Goal: Task Accomplishment & Management: Complete application form

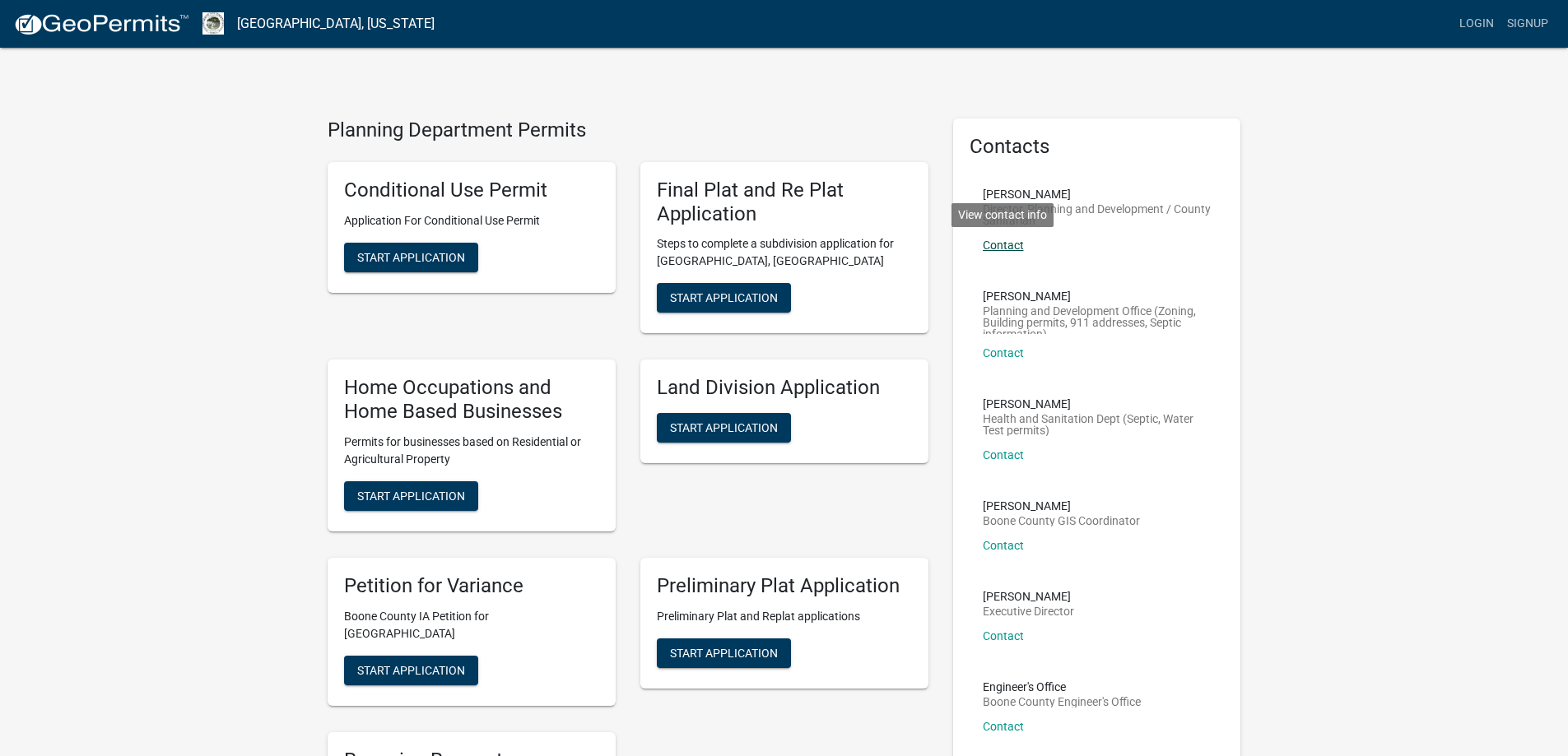
click at [1009, 248] on link "Contact" at bounding box center [1003, 245] width 41 height 14
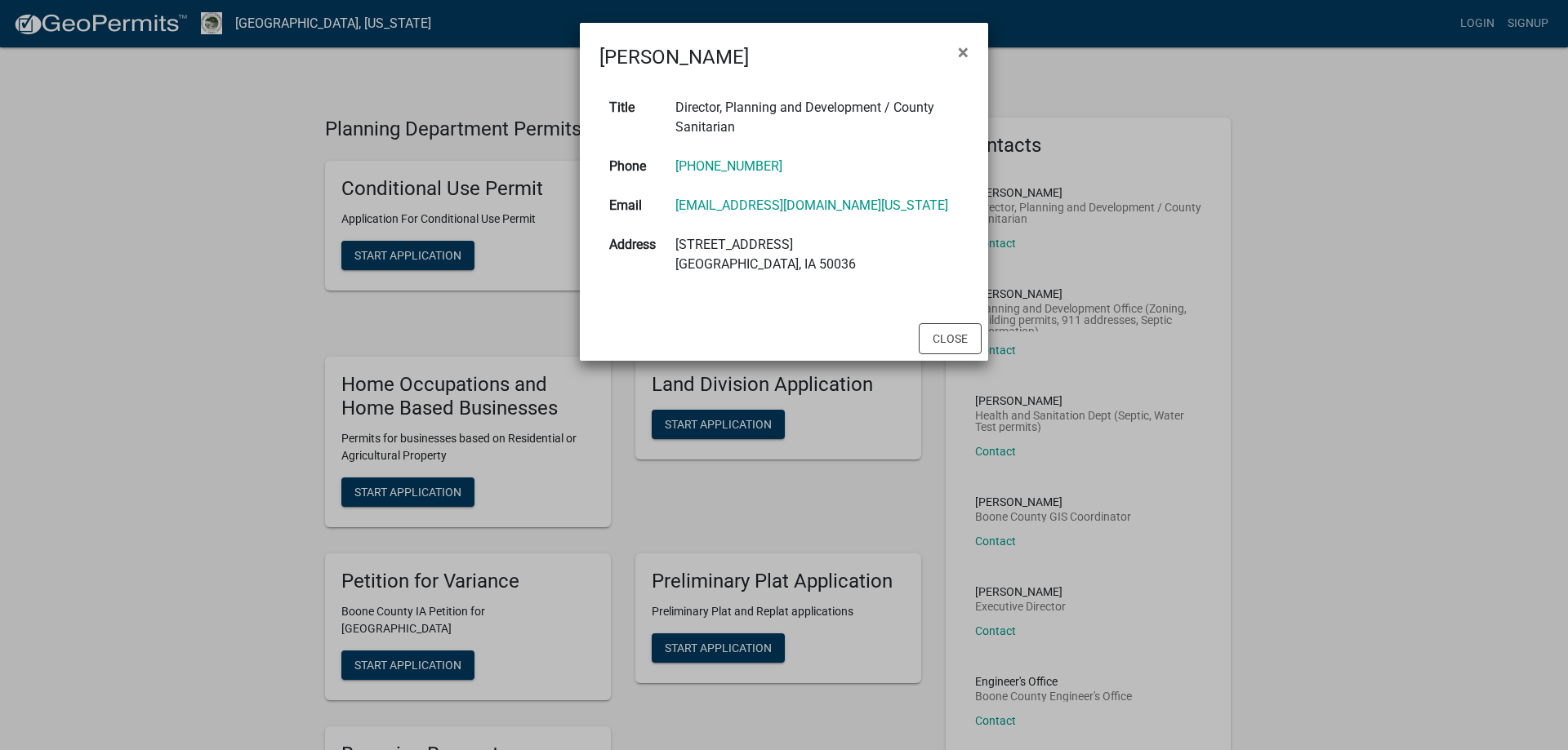
click at [503, 307] on ngb-modal-window "[PERSON_NAME] × Title Director, Planning and Development / County [GEOGRAPHIC_D…" at bounding box center [784, 375] width 1568 height 750
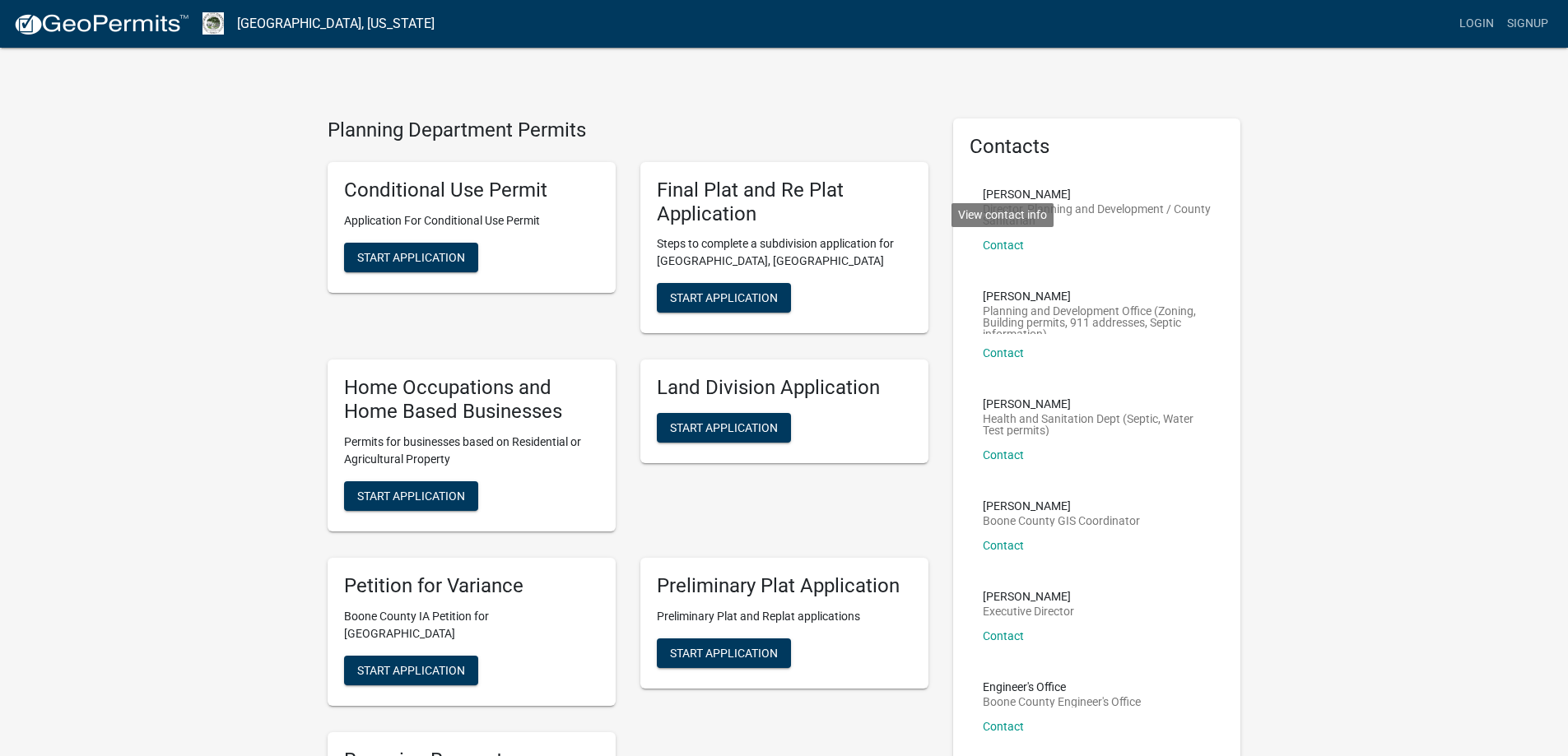
click at [1095, 240] on p "Contact View contact info" at bounding box center [1097, 245] width 229 height 12
click at [1003, 356] on link "Contact" at bounding box center [1003, 352] width 41 height 14
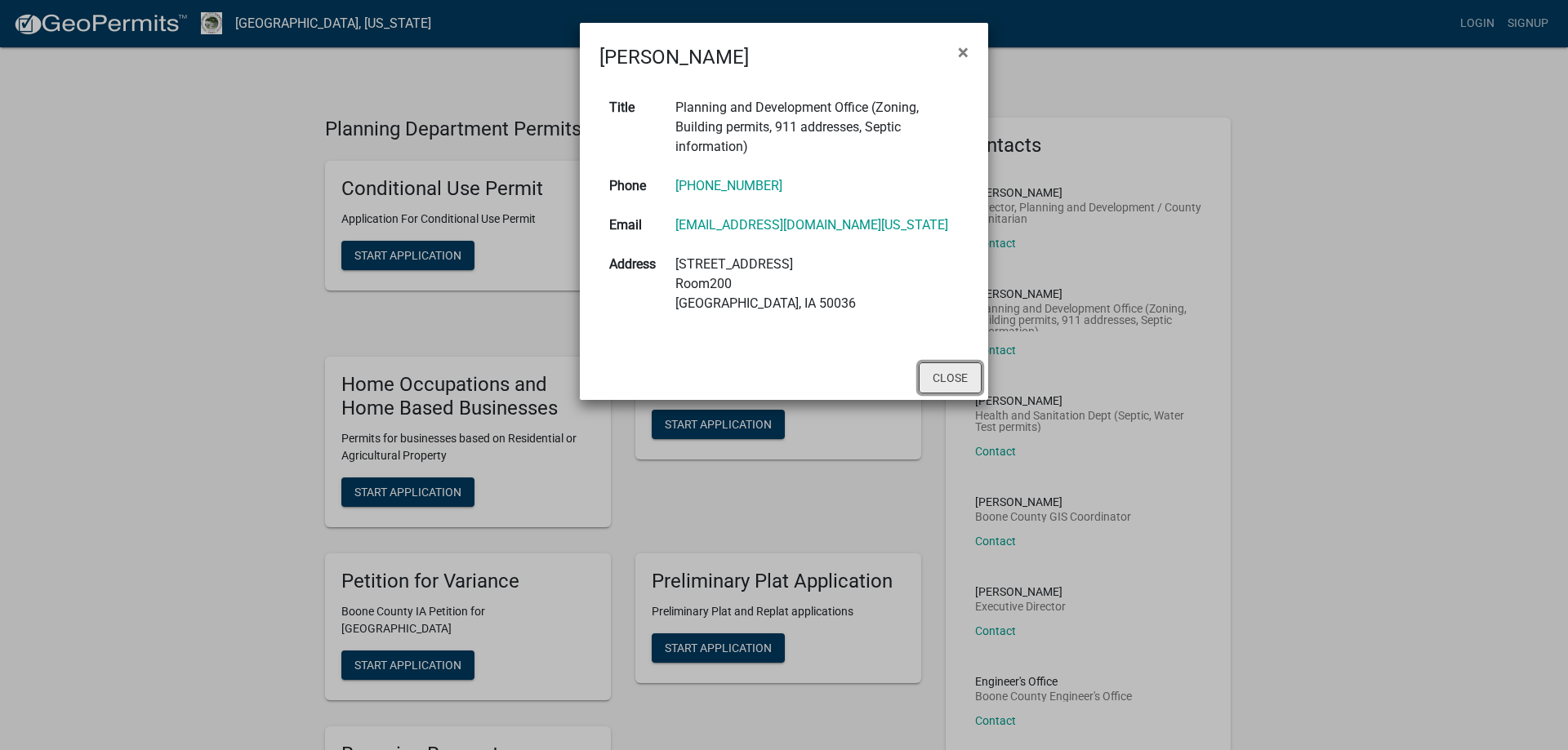
click at [960, 373] on button "Close" at bounding box center [950, 377] width 63 height 31
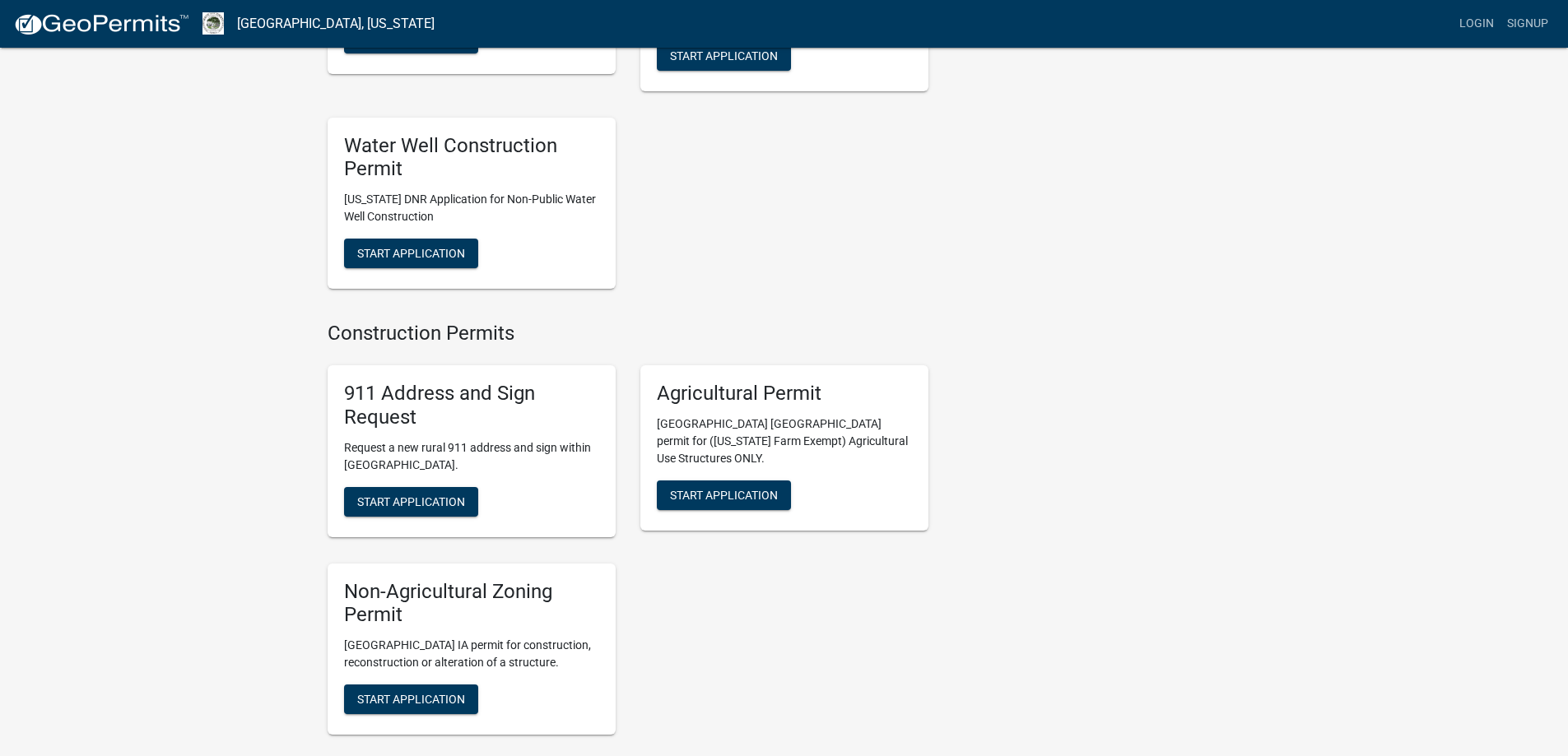
scroll to position [2139, 0]
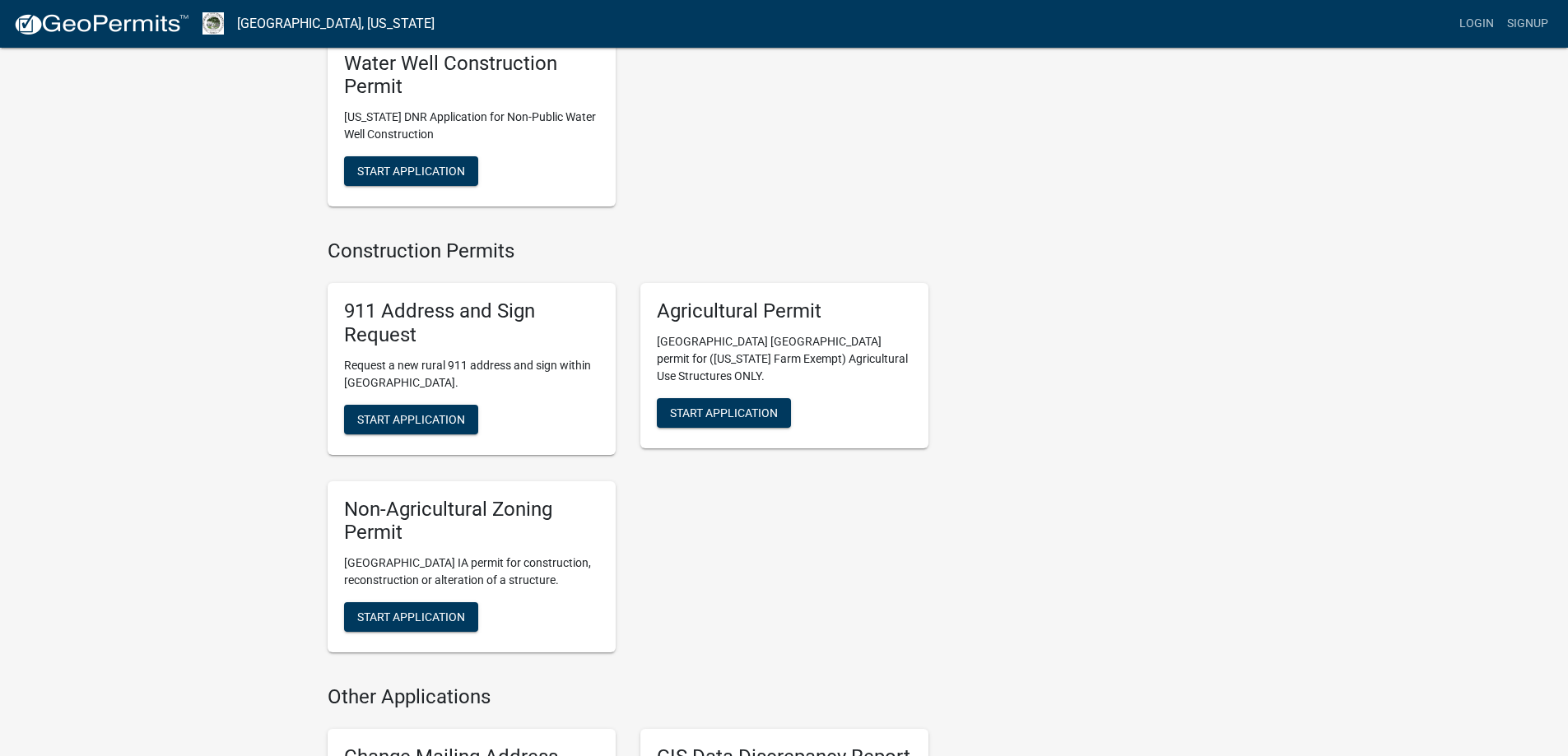
click at [442, 497] on h5 "Non-Agricultural Zoning Permit" at bounding box center [471, 521] width 255 height 48
click at [406, 611] on span "Start Application" at bounding box center [411, 617] width 108 height 14
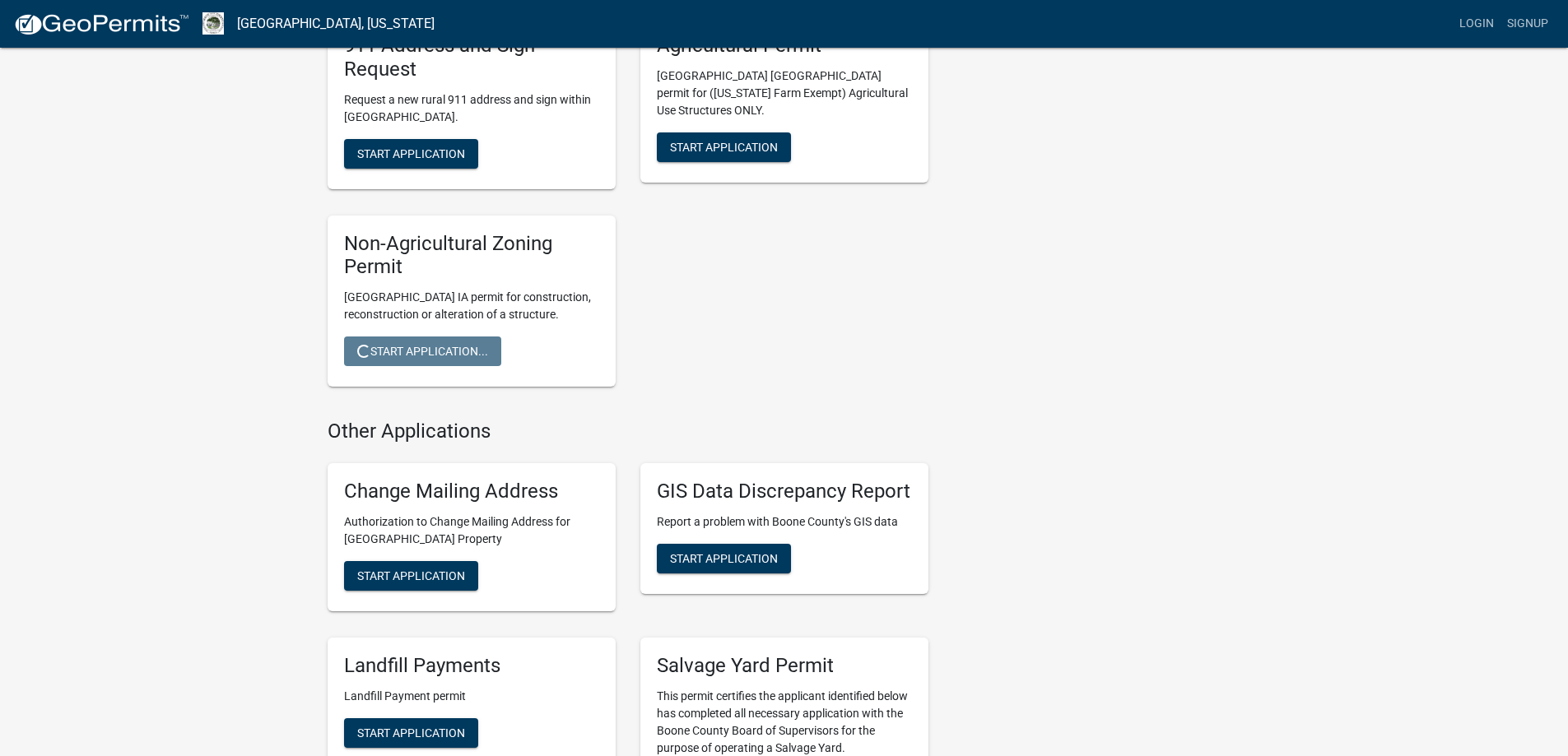
scroll to position [2483, 0]
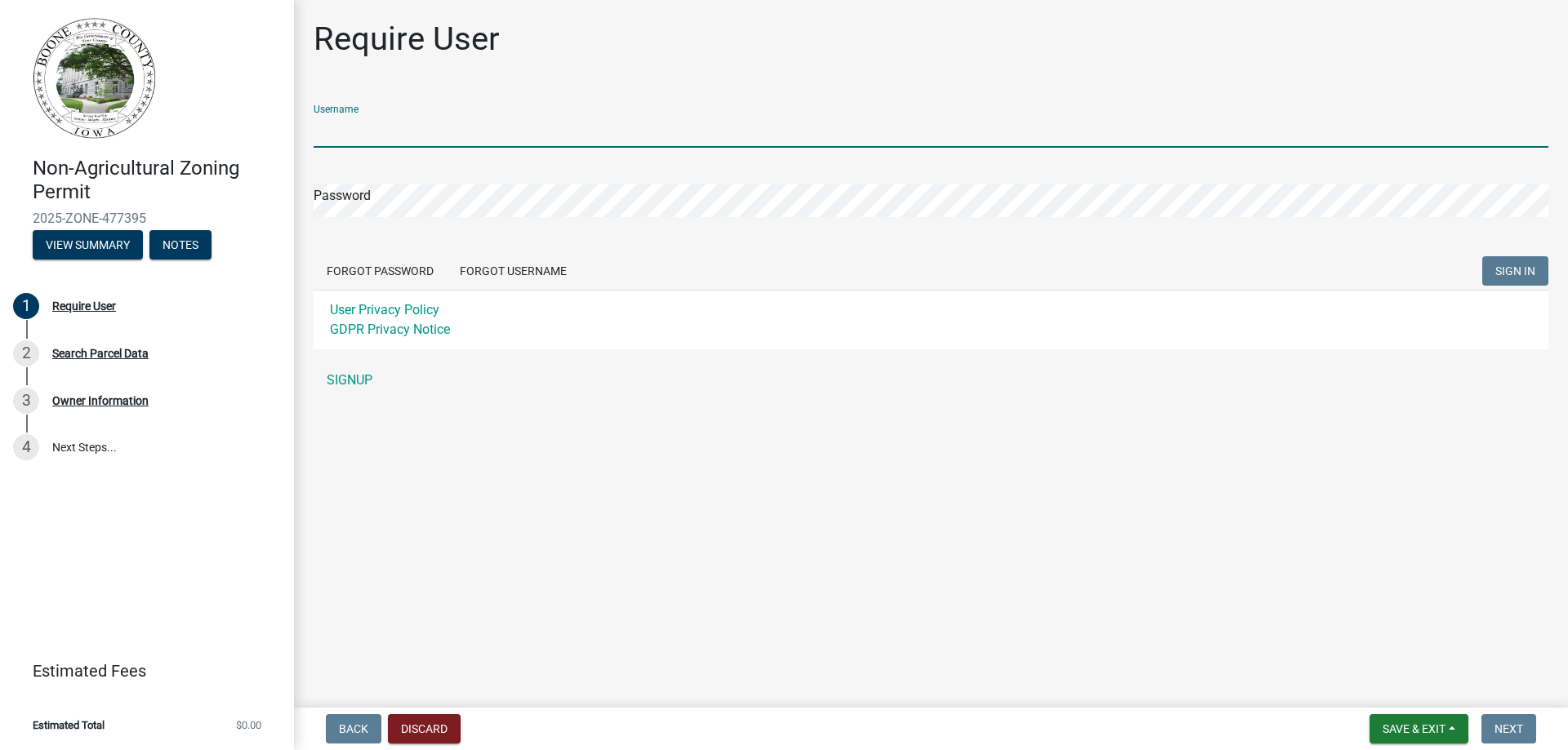
click at [354, 131] on input "Username" at bounding box center [931, 131] width 1235 height 33
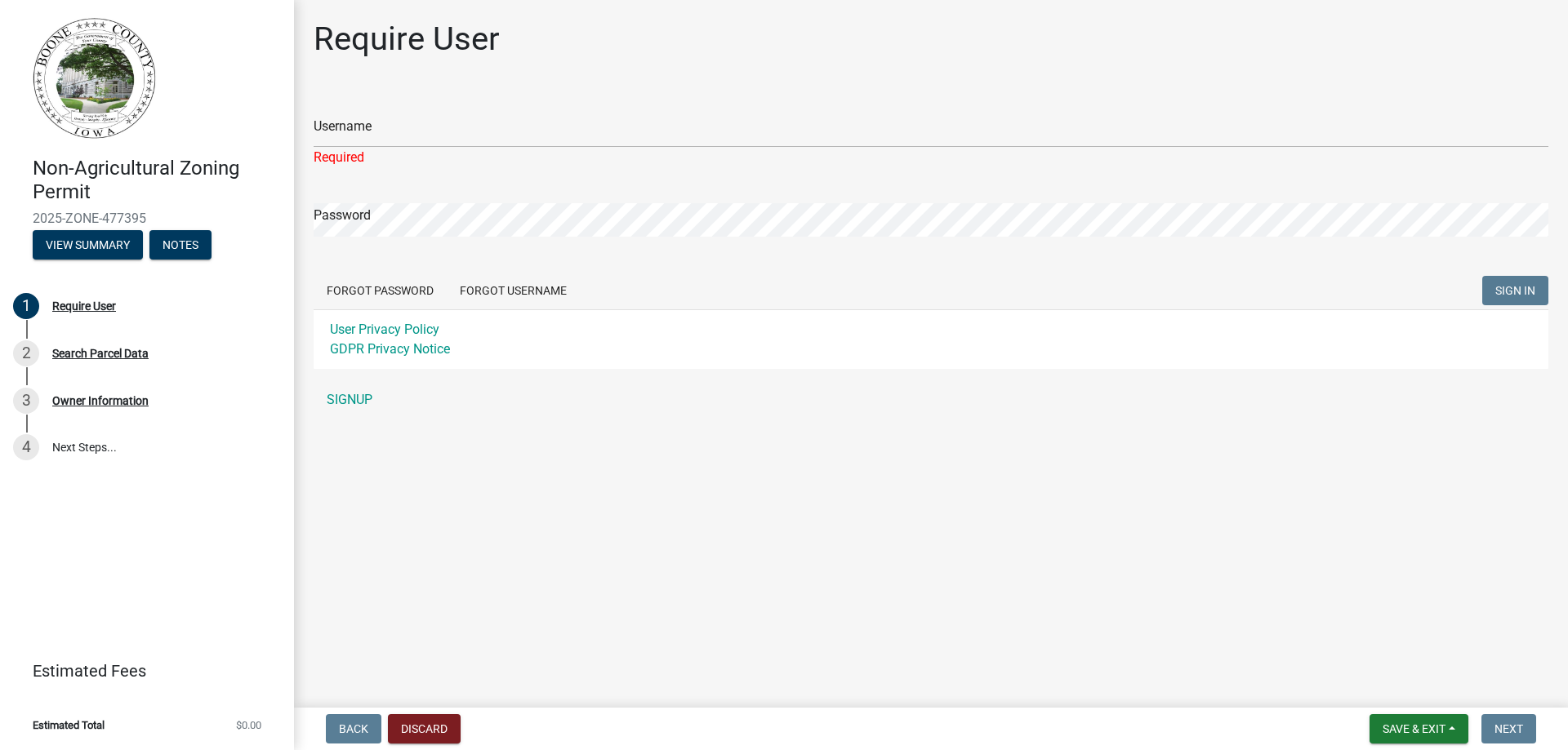
click at [1511, 274] on form "Username Required Password Forgot Password Forgot Username SIGN IN User Privacy…" at bounding box center [931, 230] width 1235 height 277
click at [340, 397] on link "SIGNUP" at bounding box center [931, 400] width 1235 height 33
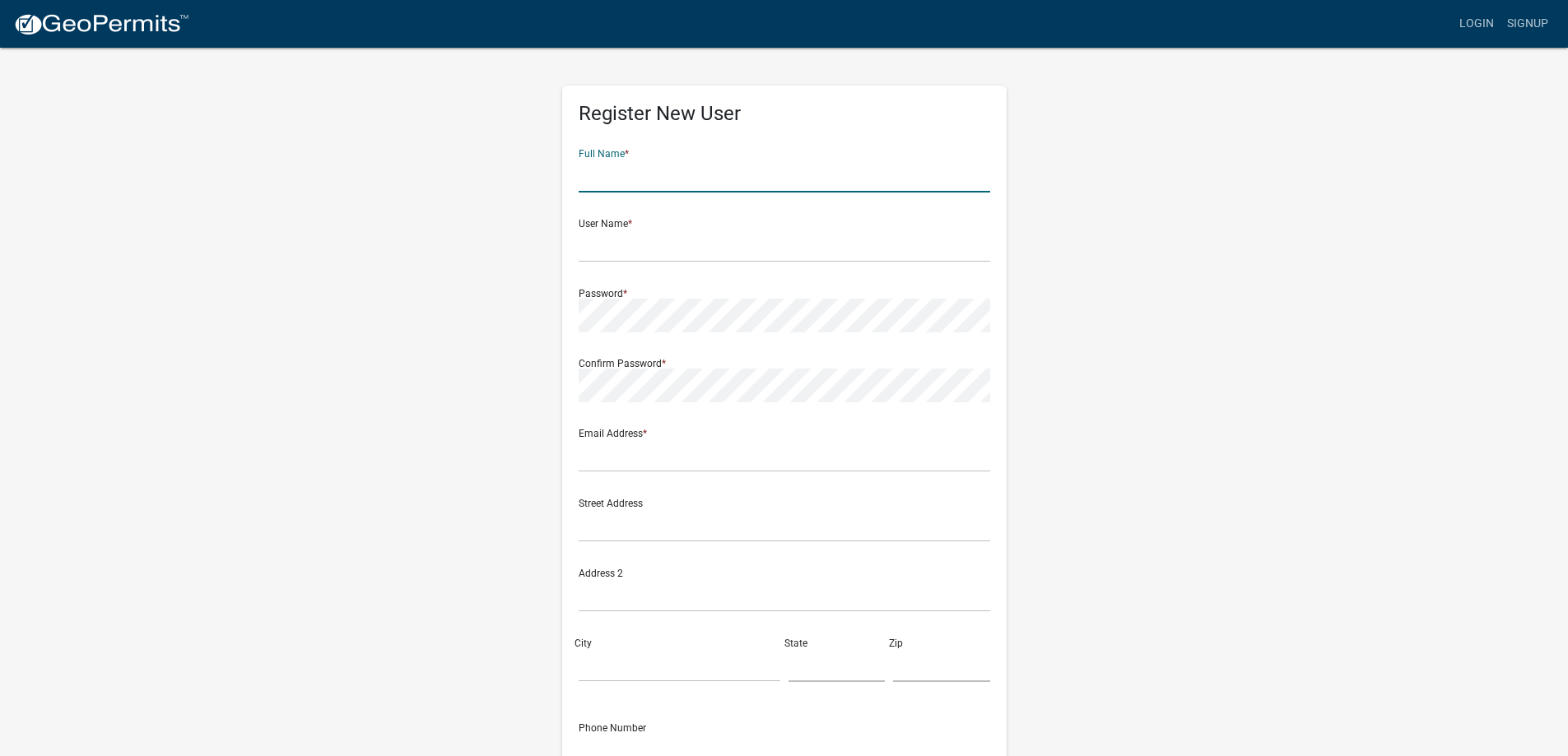
click at [662, 169] on input "text" at bounding box center [784, 175] width 412 height 33
type input "Grit"
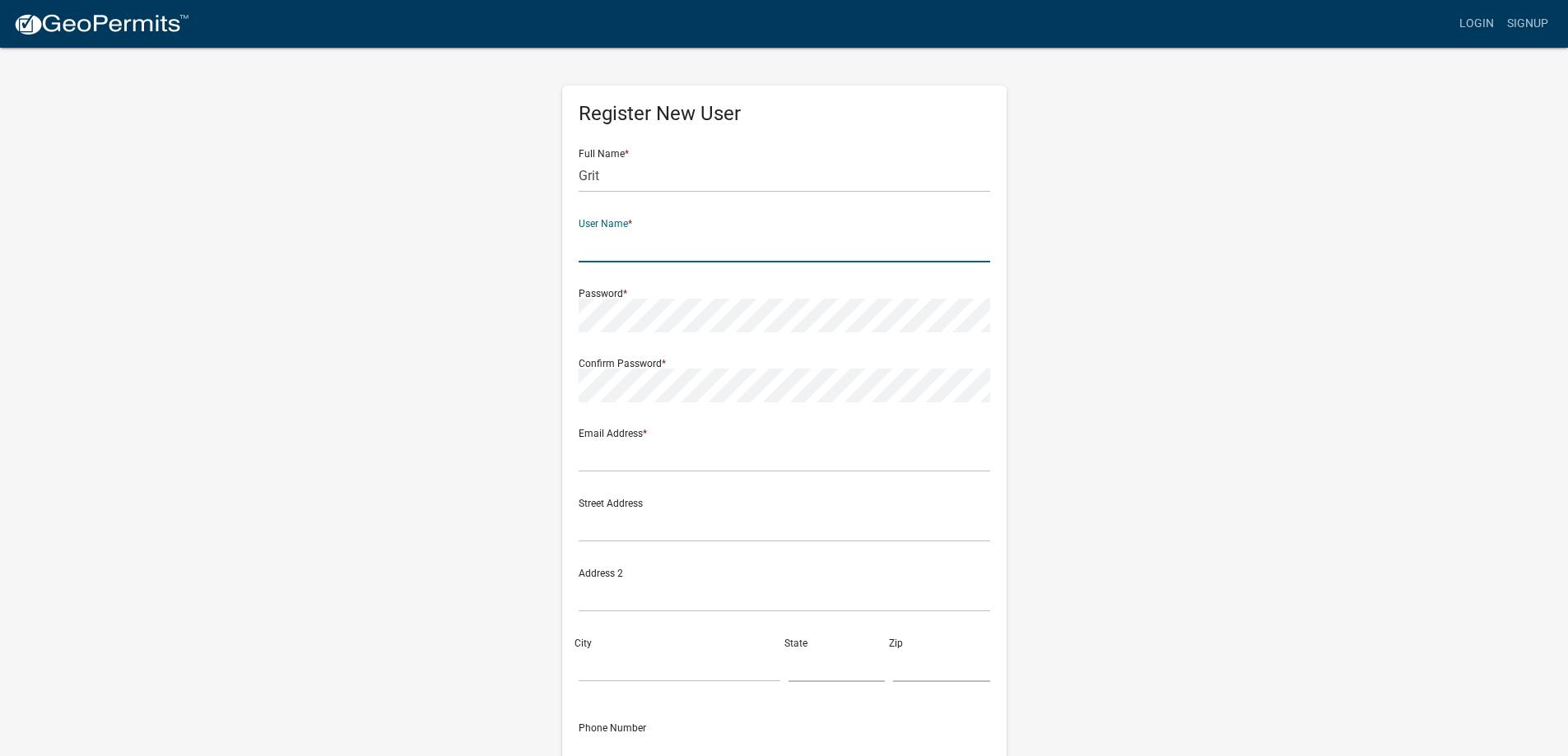
click at [628, 245] on input "text" at bounding box center [784, 245] width 412 height 33
type input "[PERSON_NAME]"
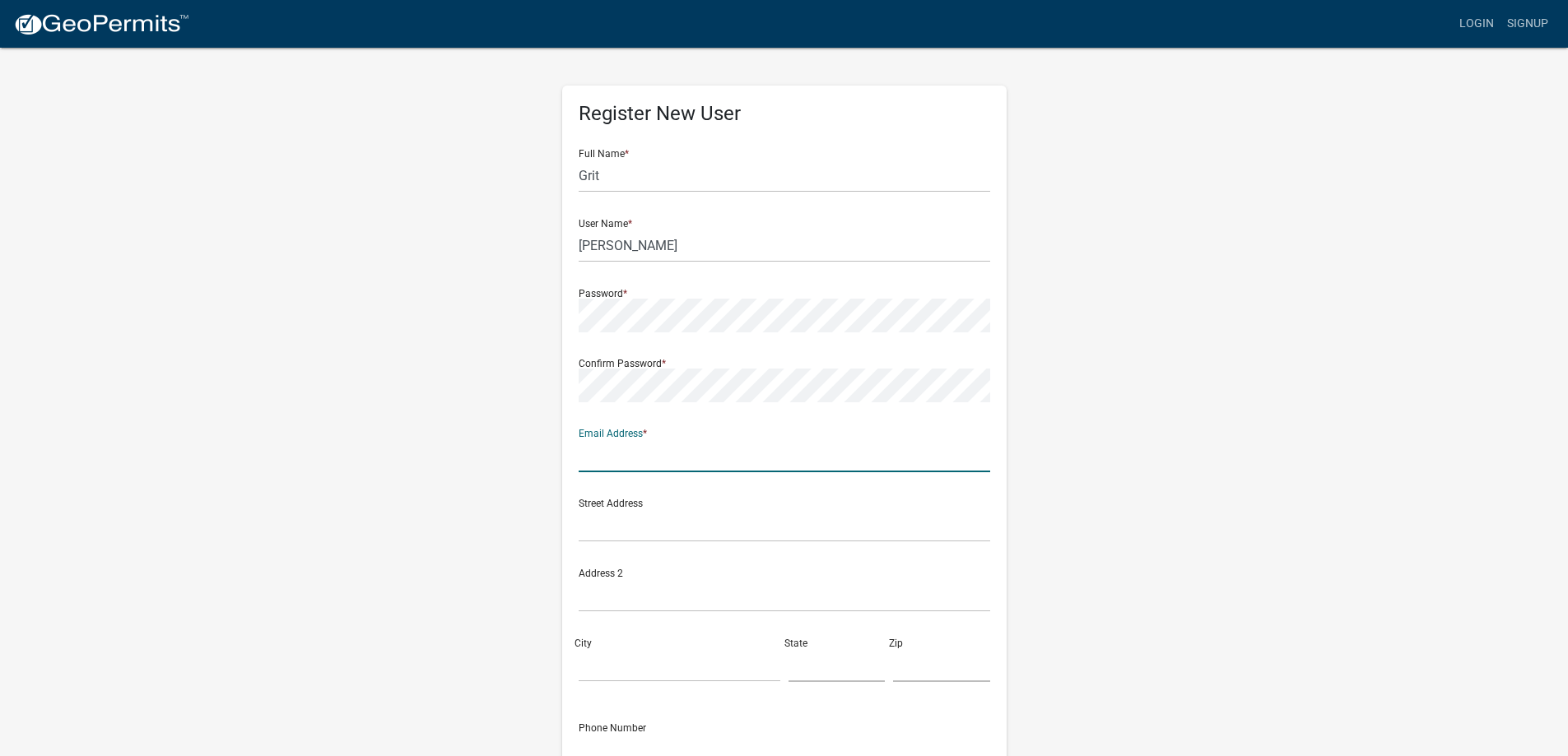
click at [596, 452] on input "text" at bounding box center [784, 455] width 412 height 33
type input "[EMAIL_ADDRESS][DOMAIN_NAME]"
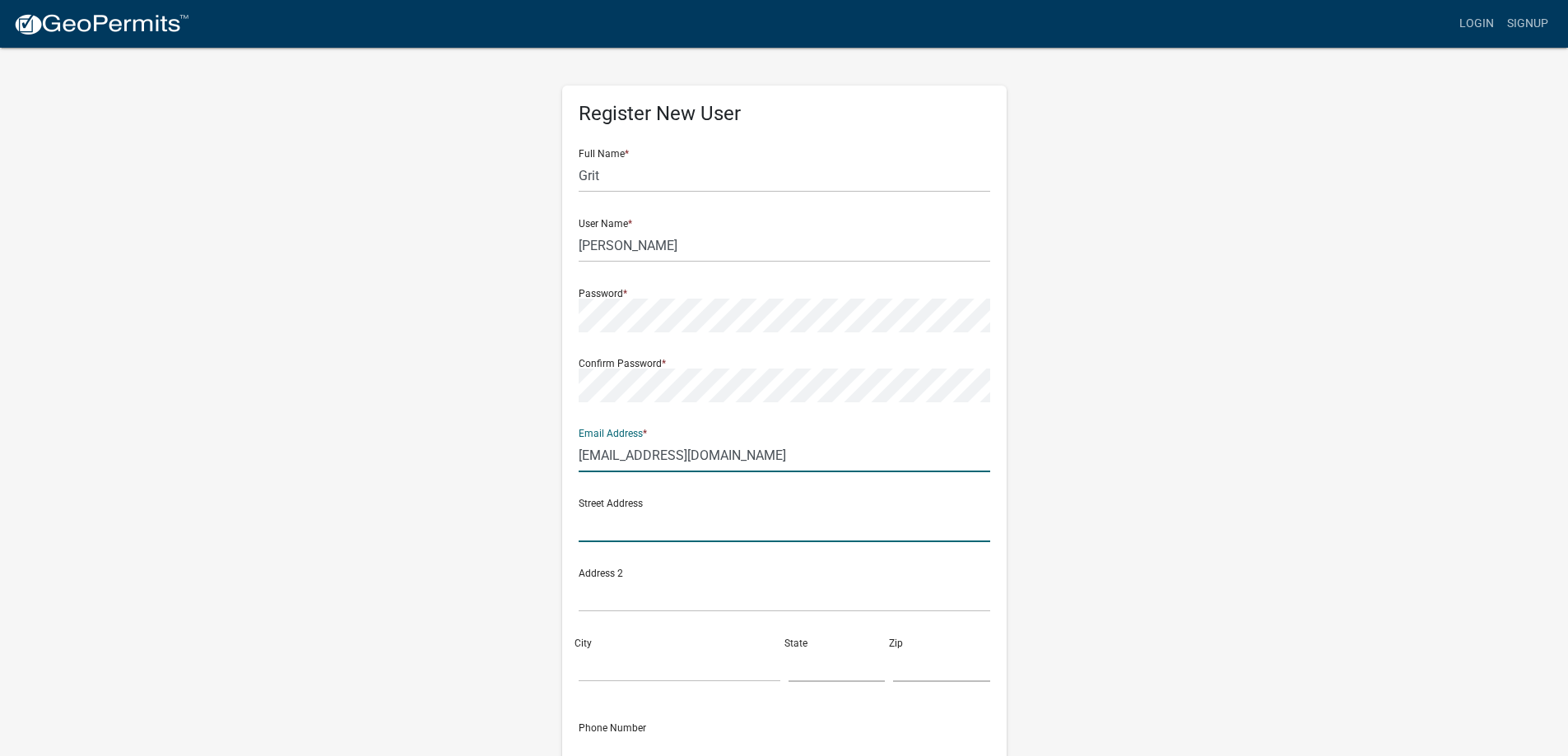
click at [599, 529] on input "text" at bounding box center [784, 524] width 412 height 33
type input "[STREET_ADDRESS]"
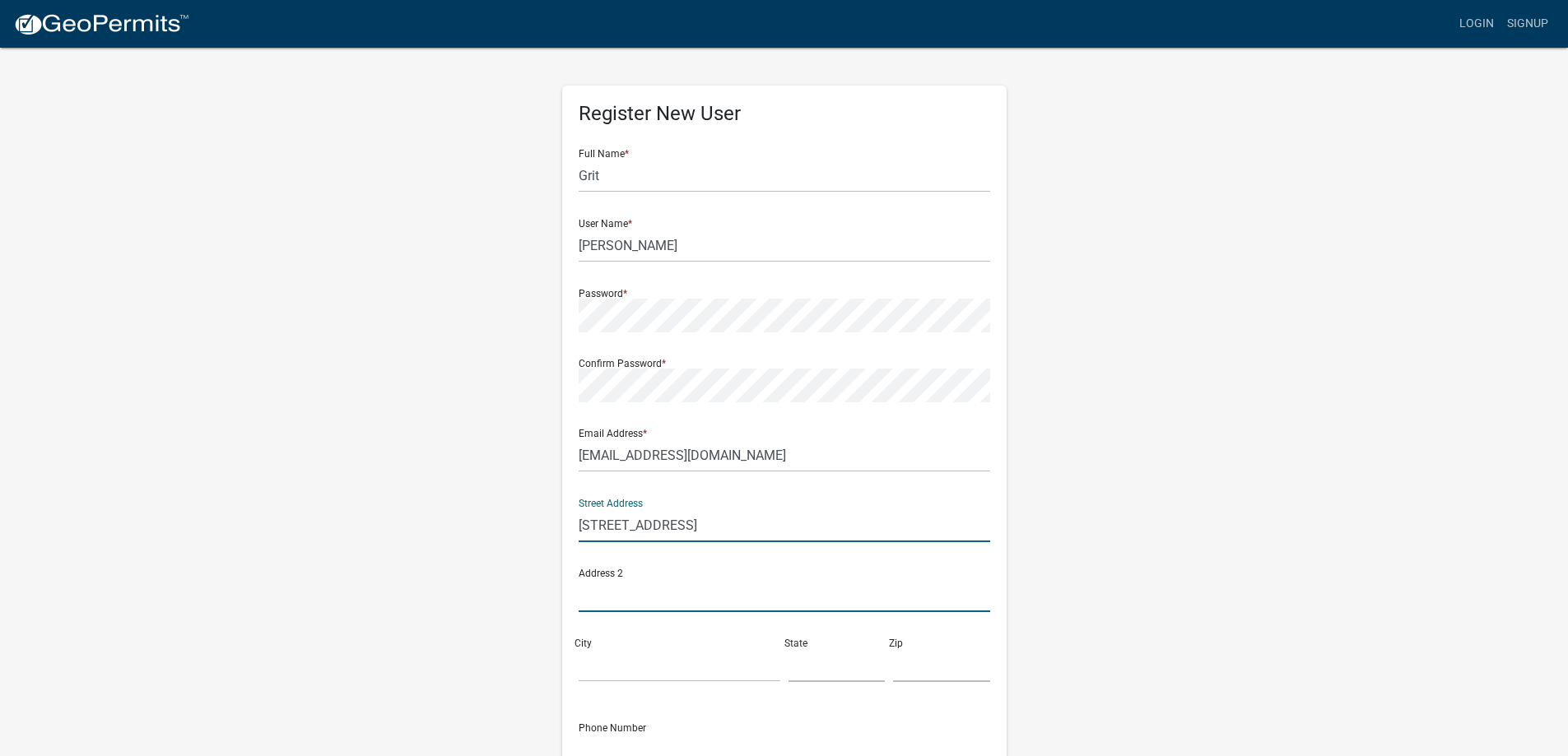
click at [602, 593] on input "text" at bounding box center [784, 595] width 412 height 33
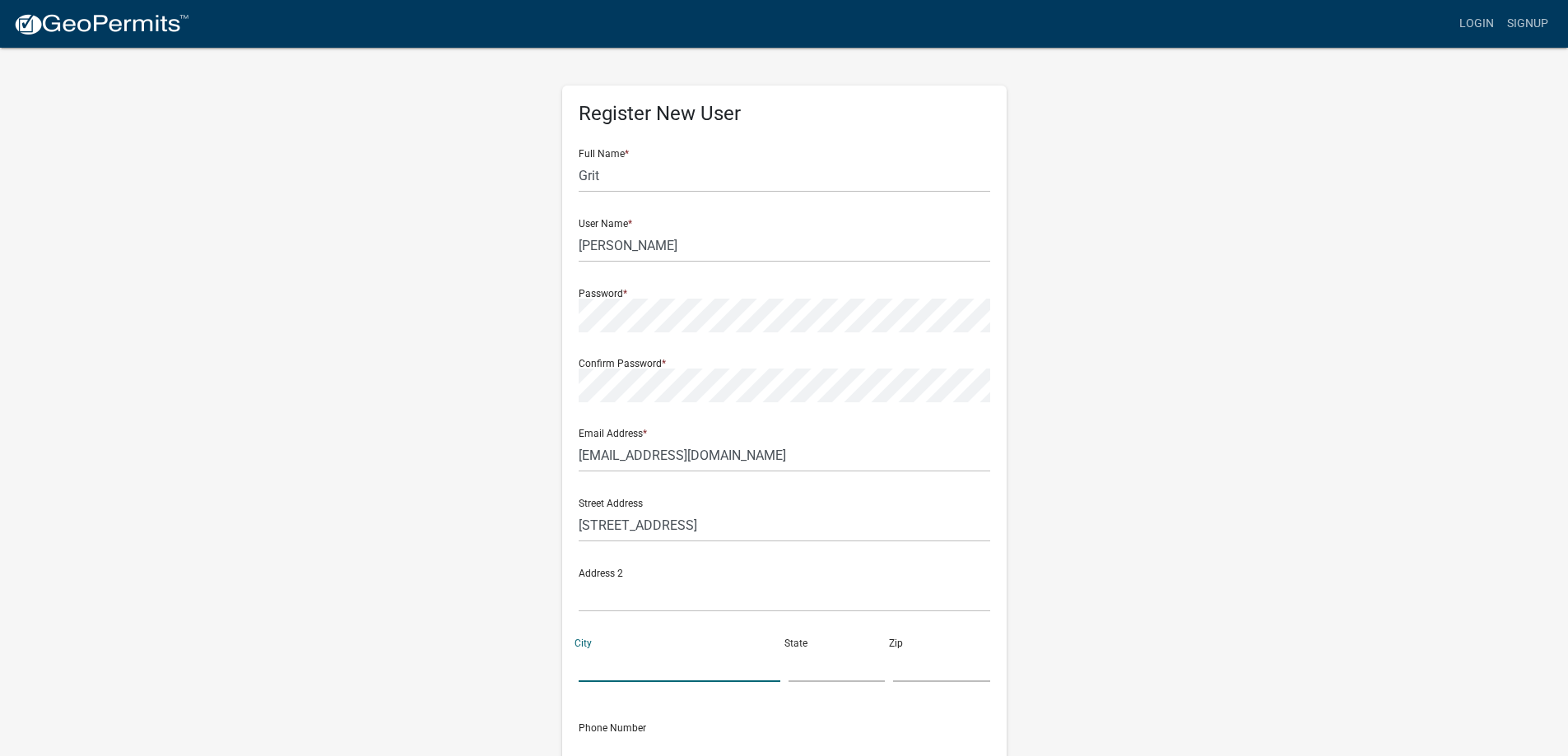
click at [586, 668] on input "City" at bounding box center [679, 665] width 202 height 33
type input "[PERSON_NAME]"
click at [830, 676] on input "text" at bounding box center [837, 665] width 97 height 33
type input "IA"
click at [941, 656] on input "text" at bounding box center [942, 665] width 97 height 33
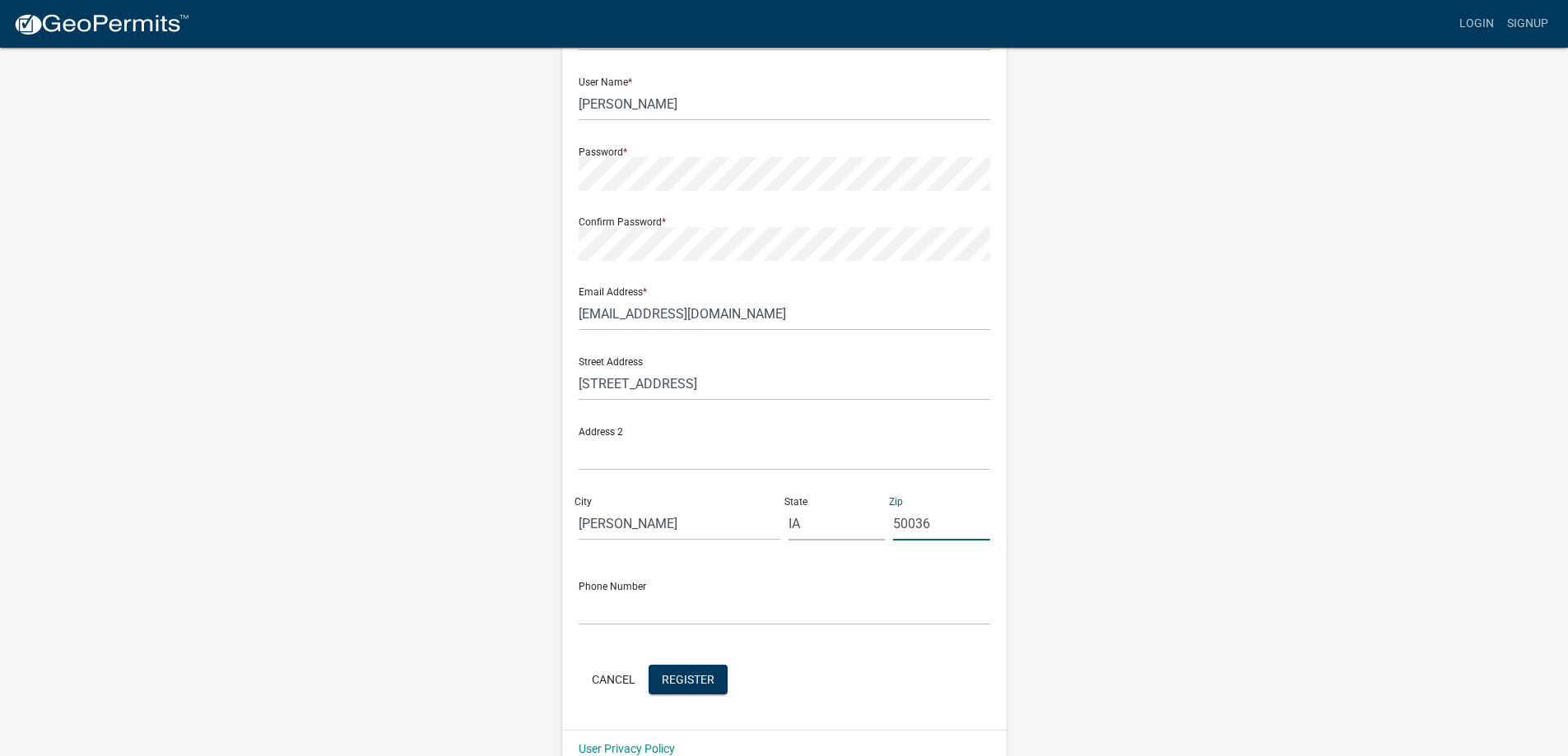
scroll to position [170, 0]
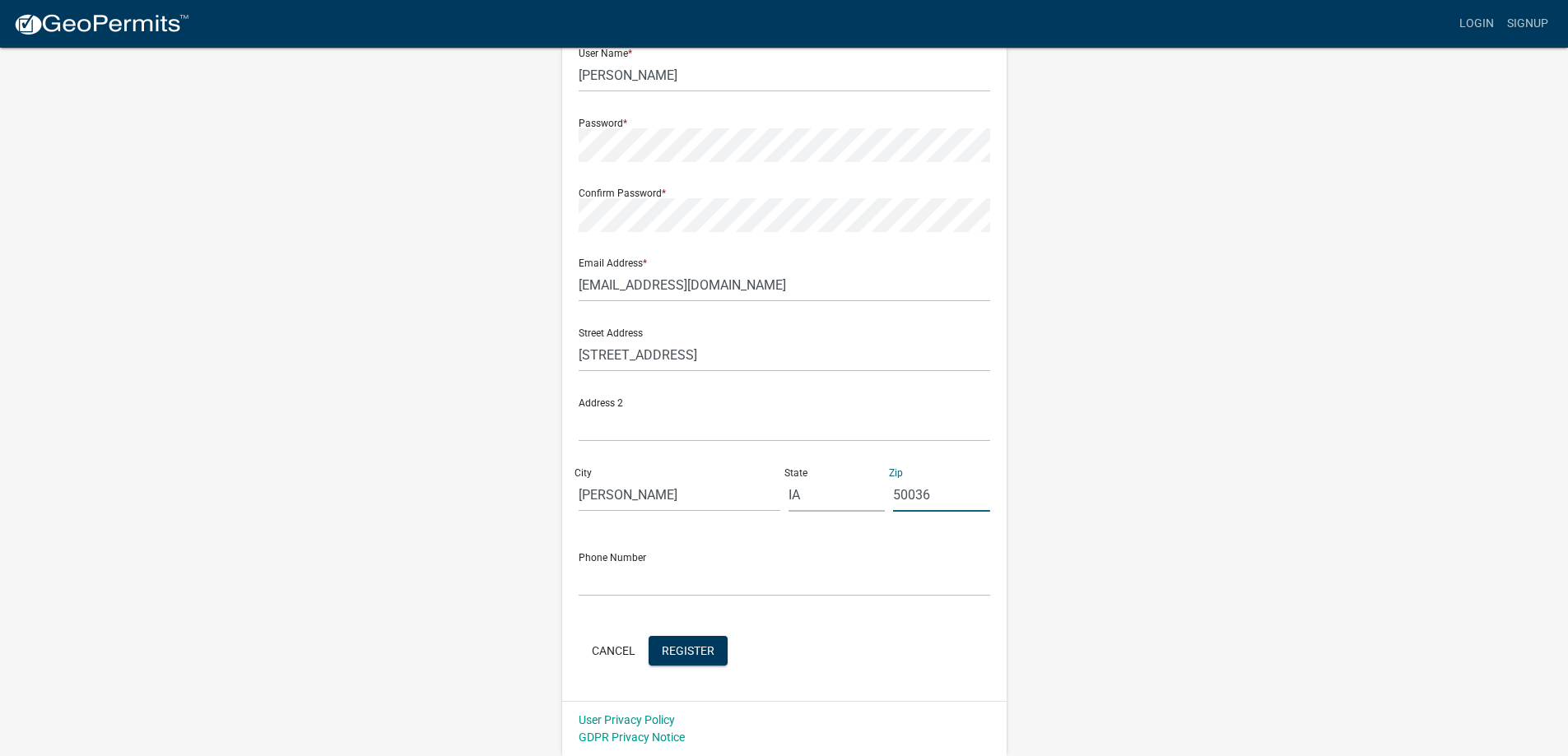
type input "50036"
click at [626, 580] on input "text" at bounding box center [784, 579] width 412 height 33
type input "[PHONE_NUMBER]"
click at [712, 650] on span "Register" at bounding box center [688, 650] width 52 height 14
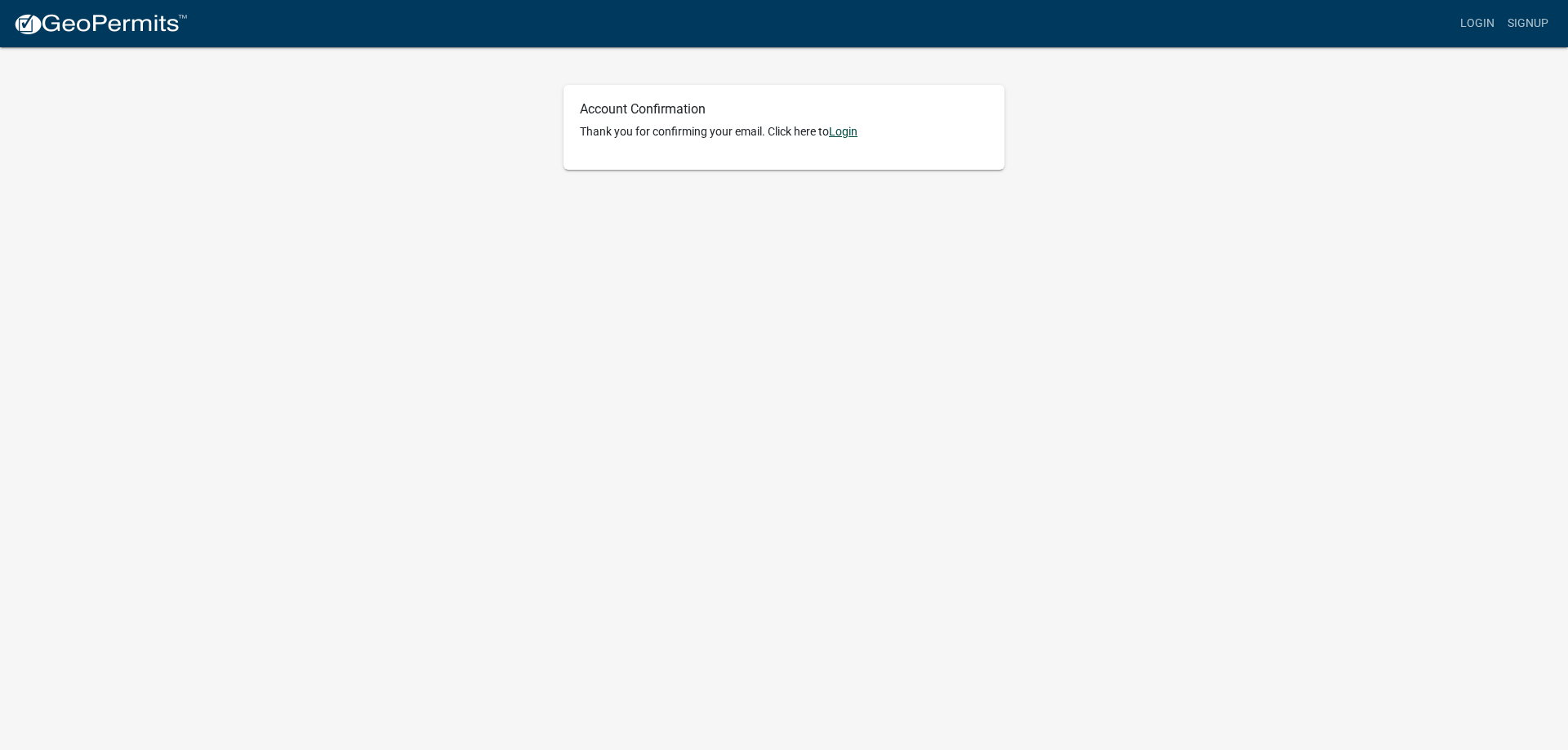
click at [843, 131] on link "Login" at bounding box center [843, 131] width 29 height 13
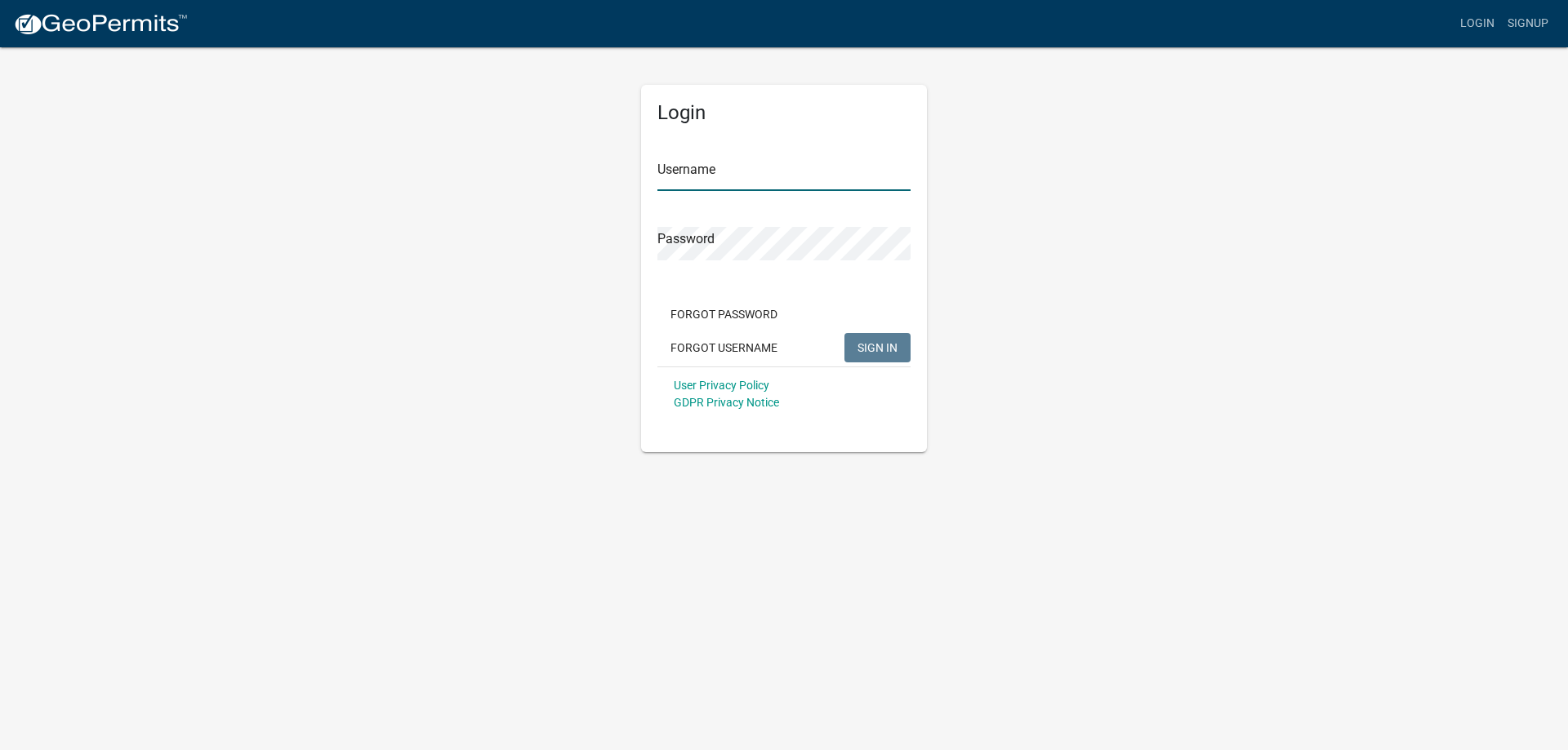
click at [709, 174] on input "Username" at bounding box center [784, 173] width 253 height 33
click at [876, 345] on span "SIGN IN" at bounding box center [877, 347] width 40 height 13
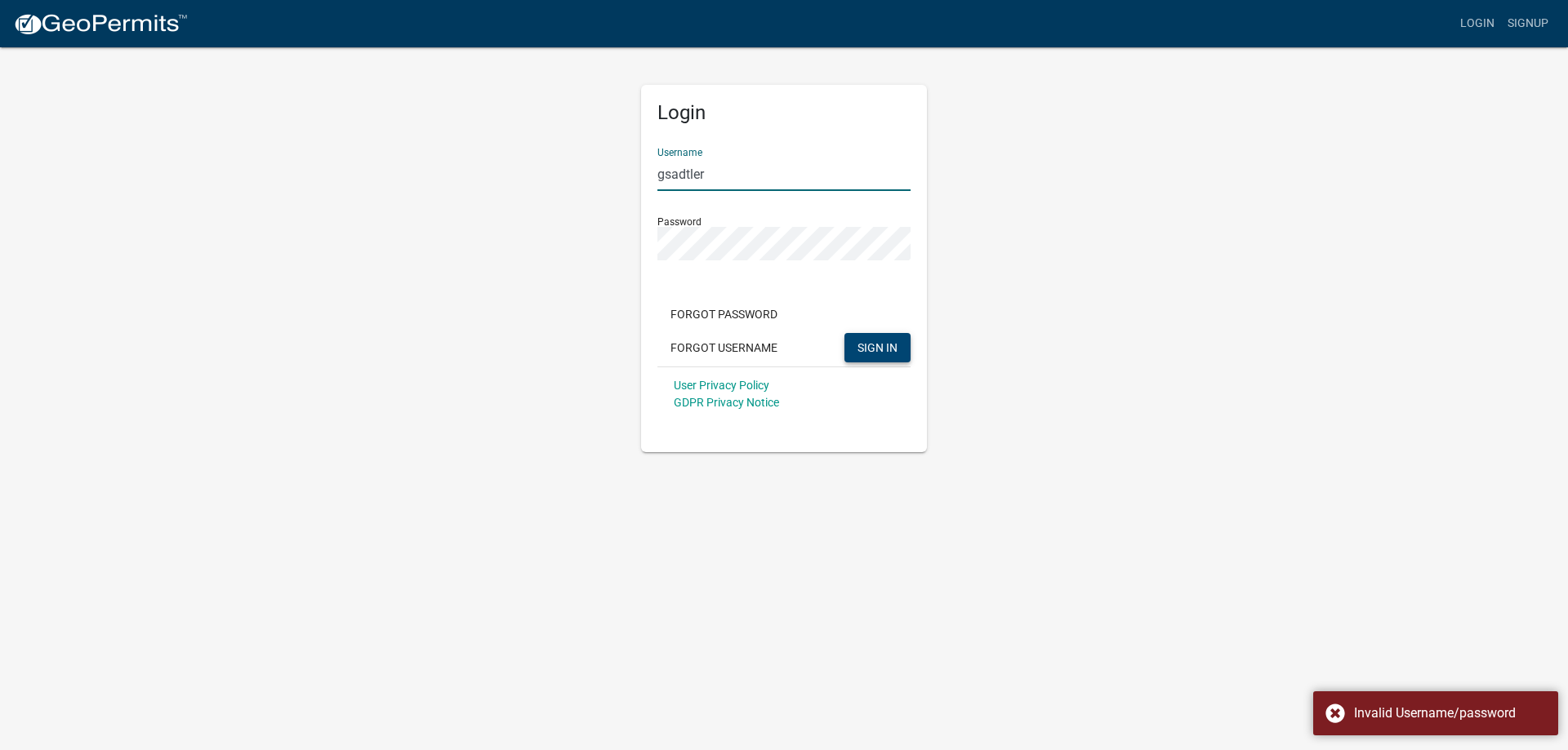
drag, startPoint x: 716, startPoint y: 168, endPoint x: 618, endPoint y: 182, distance: 99.0
click at [618, 182] on div "Login Username gsadtler Password Forgot Password Forgot Username SIGN IN User P…" at bounding box center [784, 249] width 931 height 407
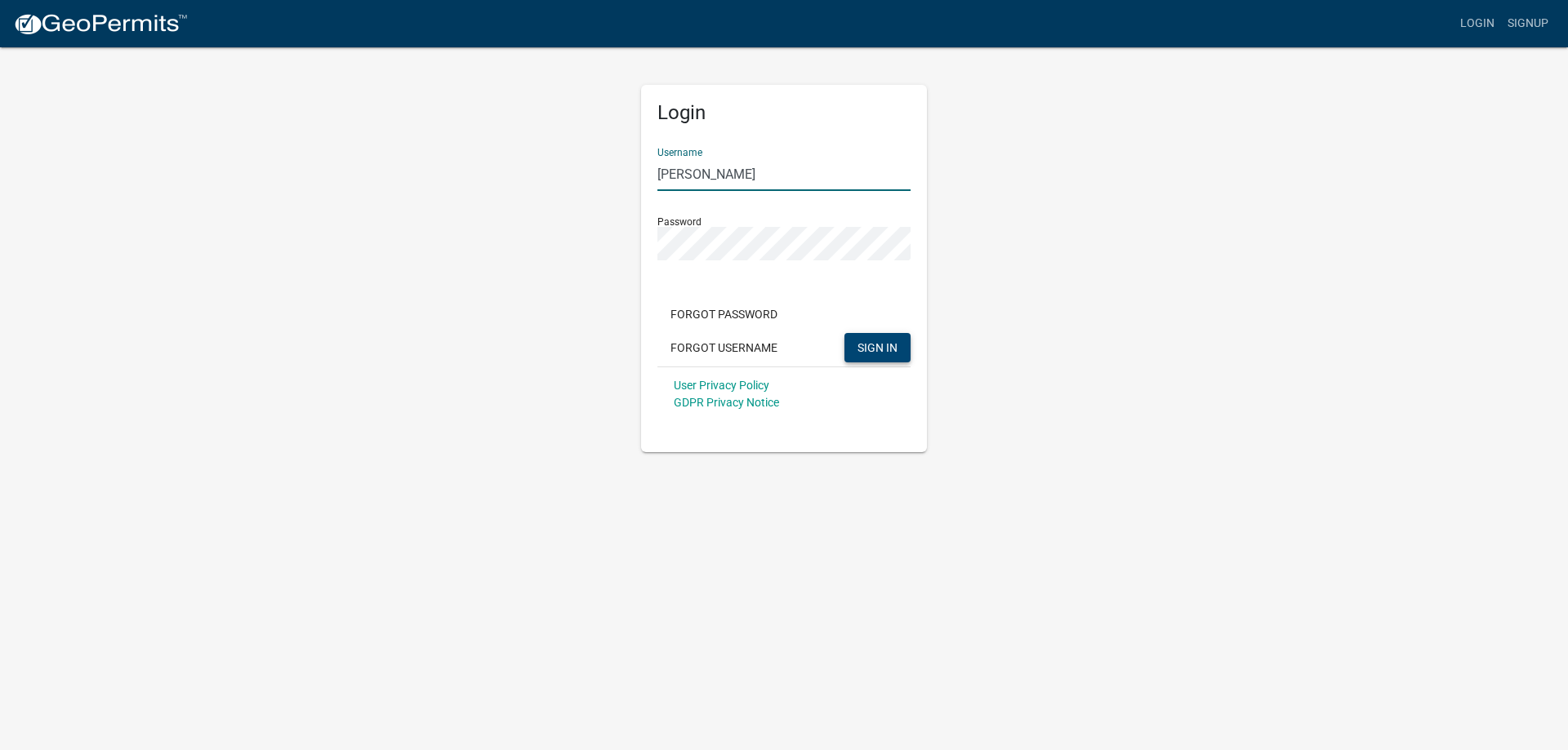
type input "Grit Sadtler"
click at [860, 345] on span "SIGN IN" at bounding box center [877, 347] width 40 height 13
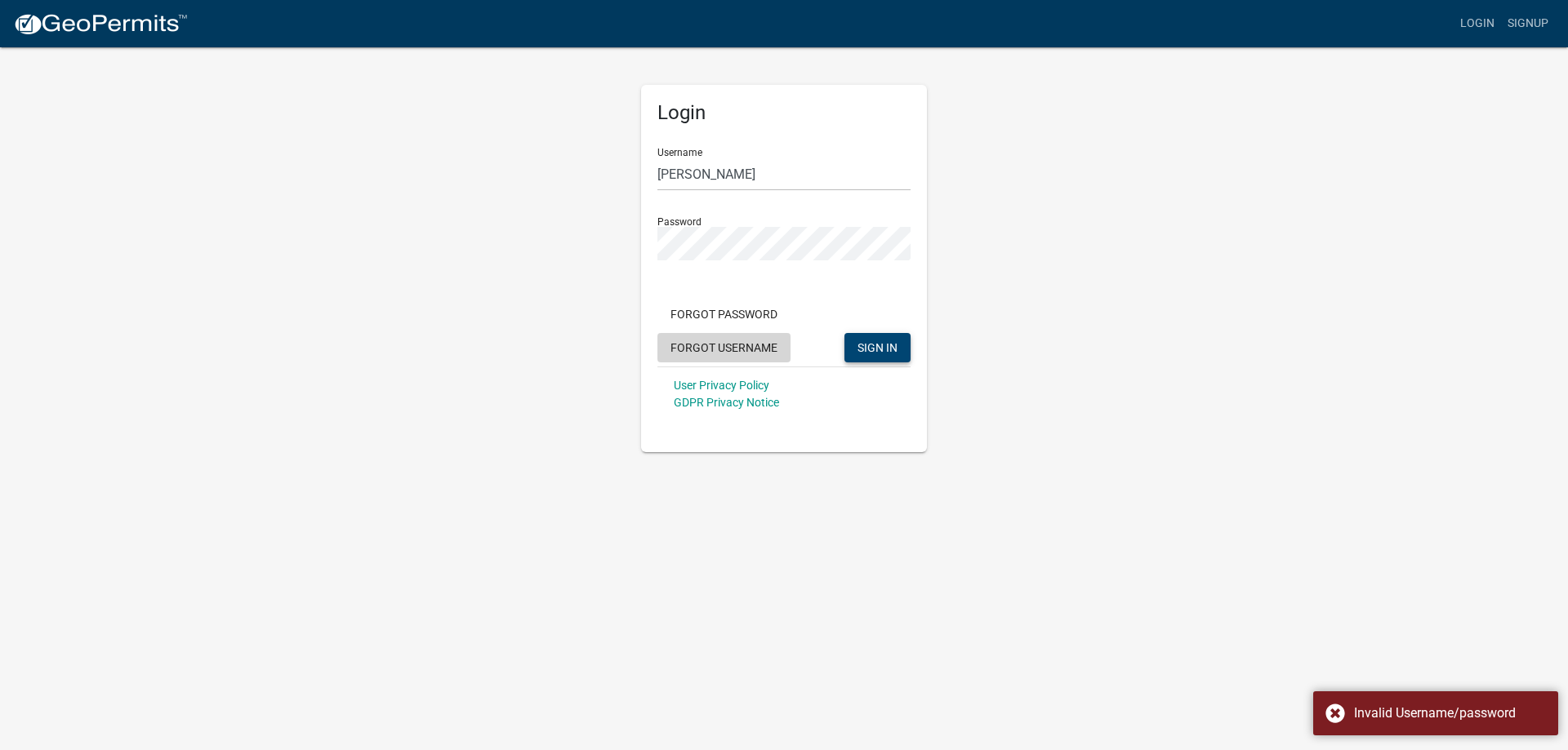
click at [732, 353] on button "Forgot Username" at bounding box center [724, 348] width 133 height 29
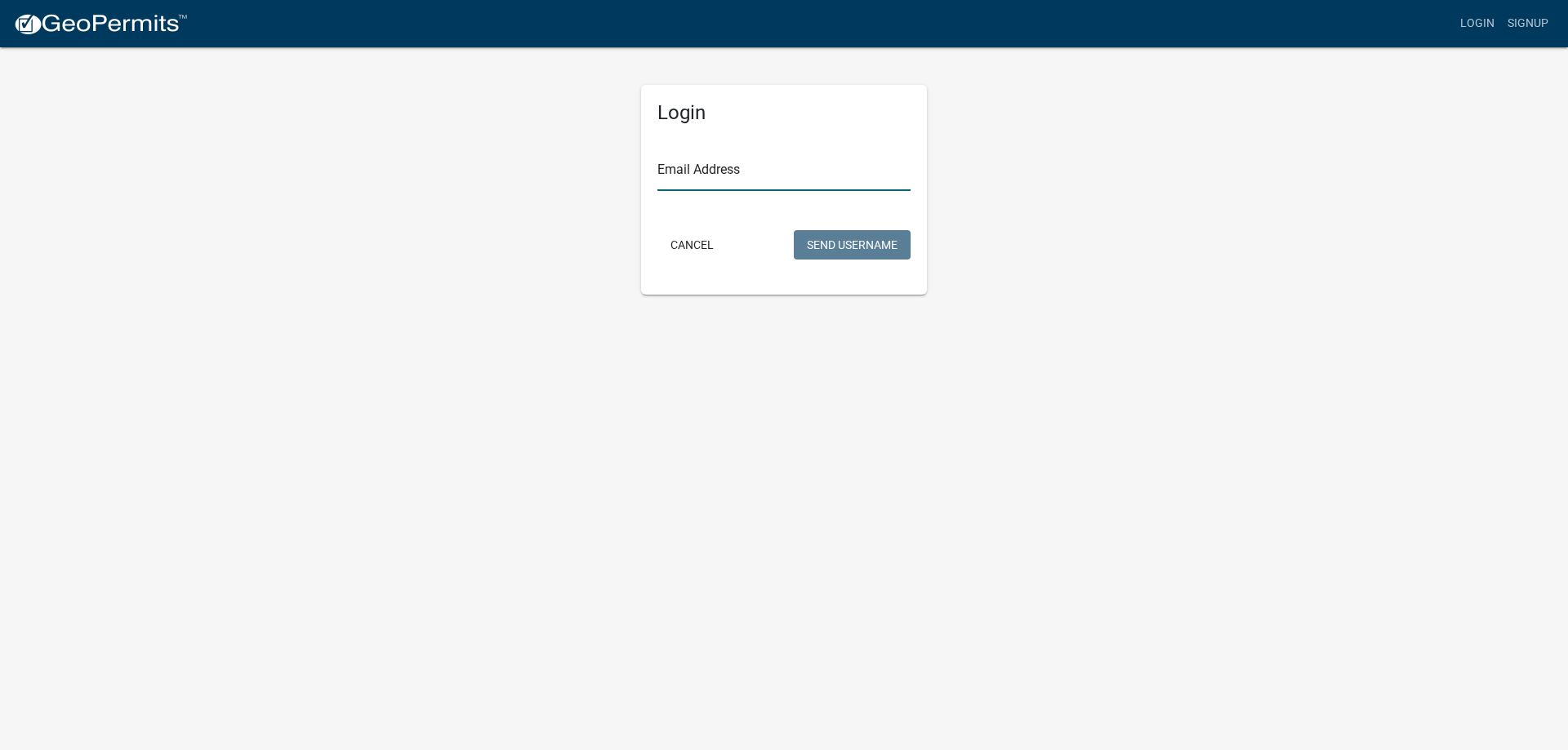
click at [729, 161] on input "Email Address" at bounding box center [784, 173] width 253 height 33
type input "[EMAIL_ADDRESS][DOMAIN_NAME]"
click at [835, 259] on div "Cancel Send Username" at bounding box center [784, 247] width 253 height 33
click at [844, 250] on button "Send Username" at bounding box center [852, 245] width 117 height 29
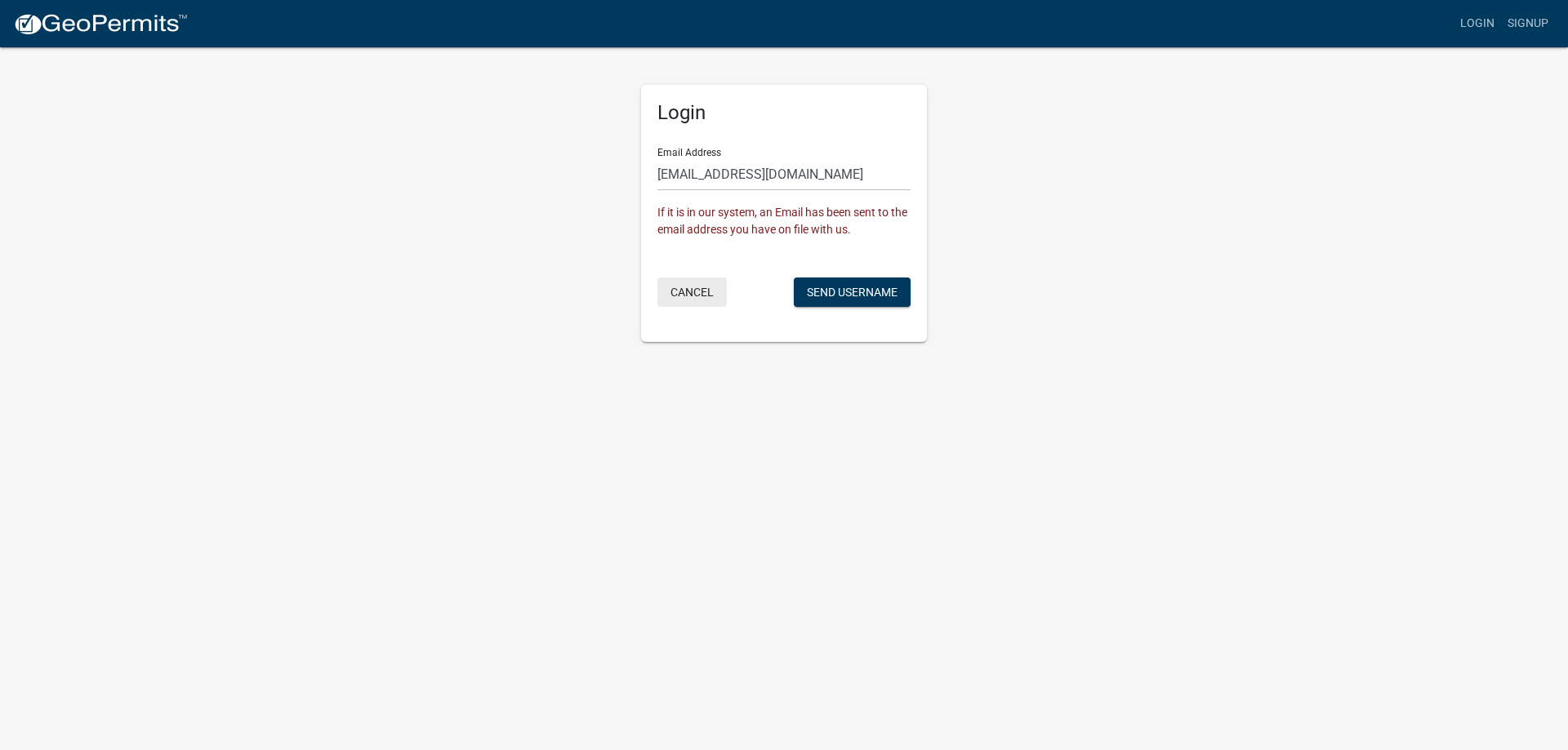
click at [685, 287] on button "Cancel" at bounding box center [692, 291] width 70 height 29
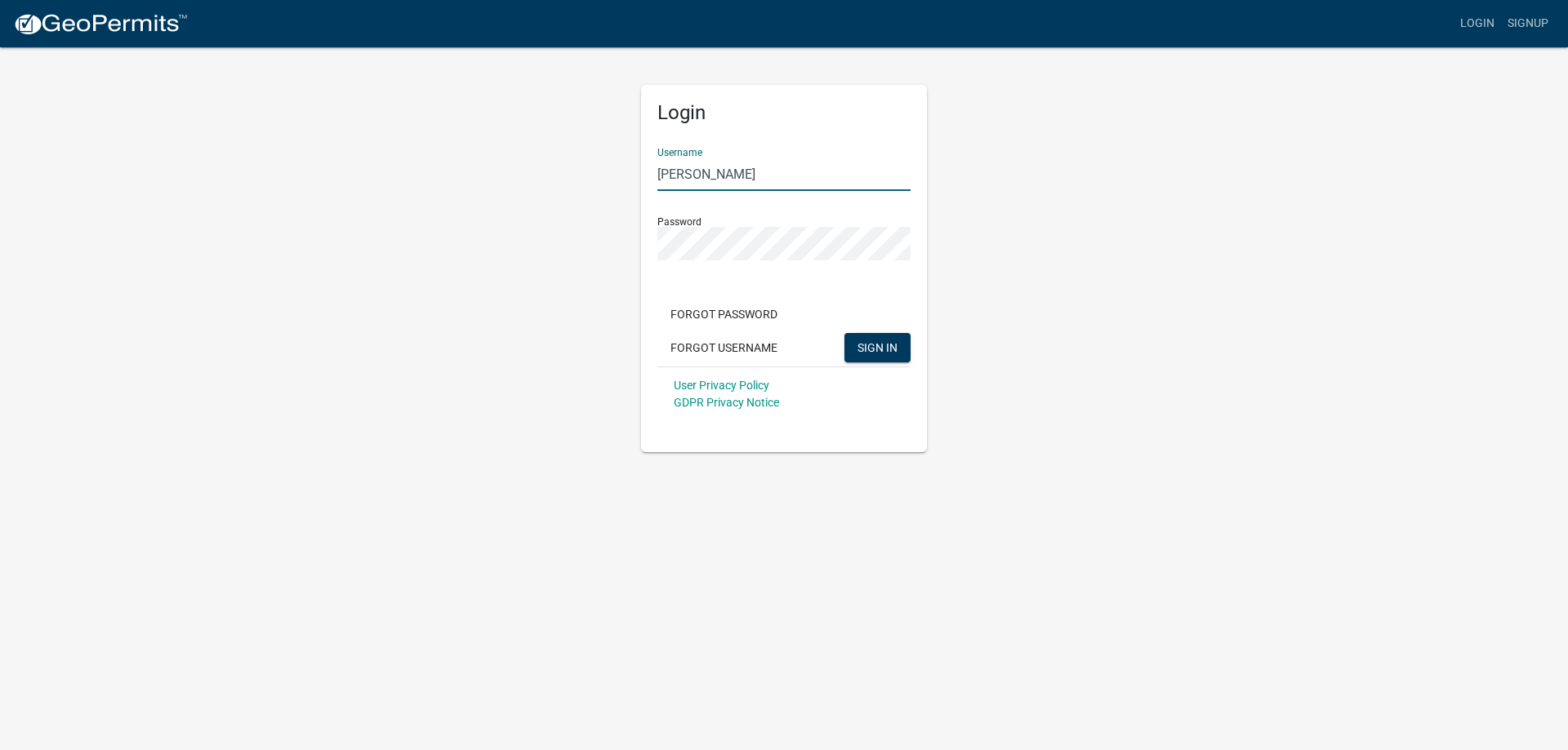
drag, startPoint x: 682, startPoint y: 170, endPoint x: 657, endPoint y: 173, distance: 25.2
click at [657, 173] on input "Grit Sadtler" at bounding box center [784, 173] width 253 height 33
type input "[PERSON_NAME]"
click at [889, 344] on span "SIGN IN" at bounding box center [877, 347] width 40 height 13
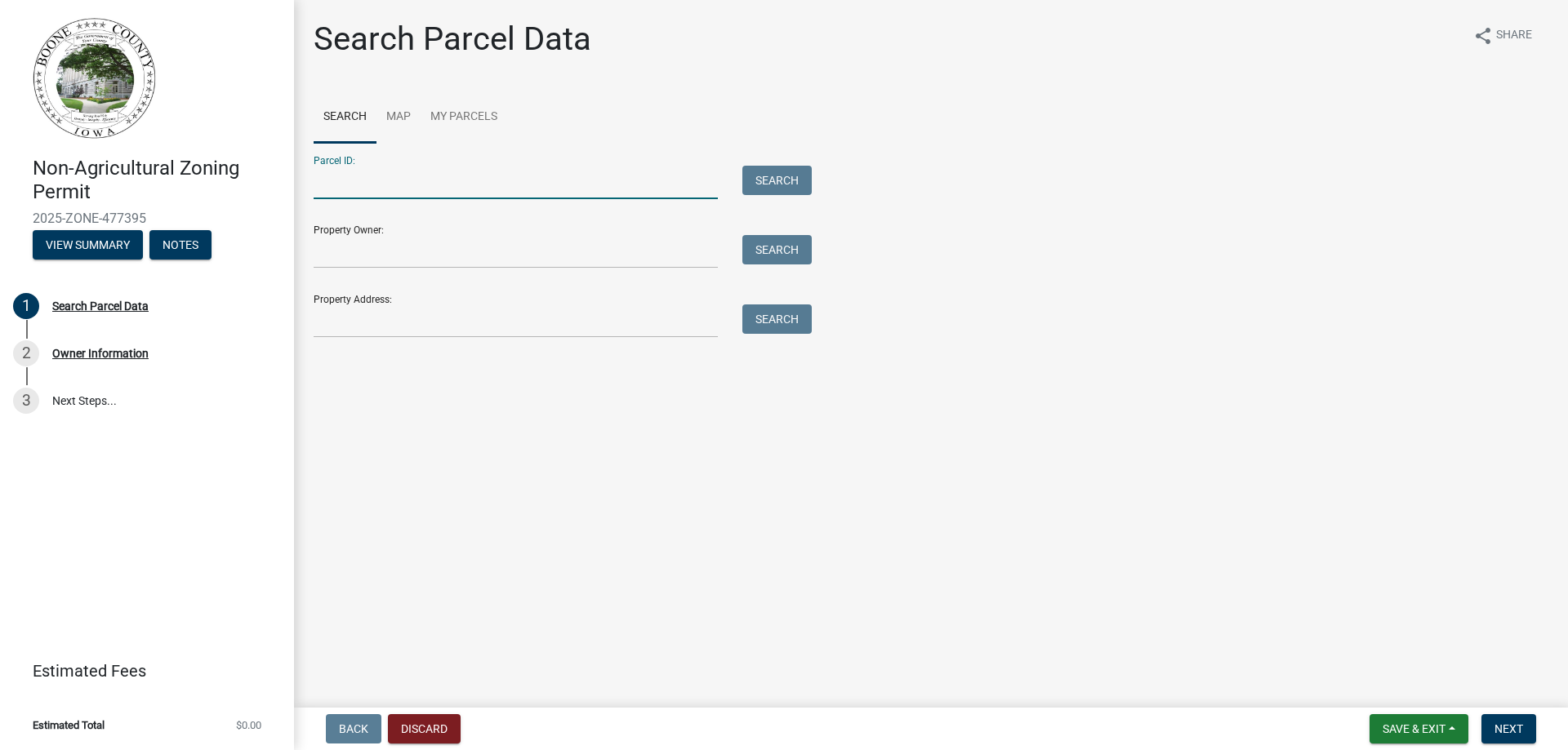
click at [361, 177] on input "Parcel ID:" at bounding box center [516, 181] width 404 height 33
click at [363, 249] on input "Property Owner:" at bounding box center [516, 251] width 404 height 33
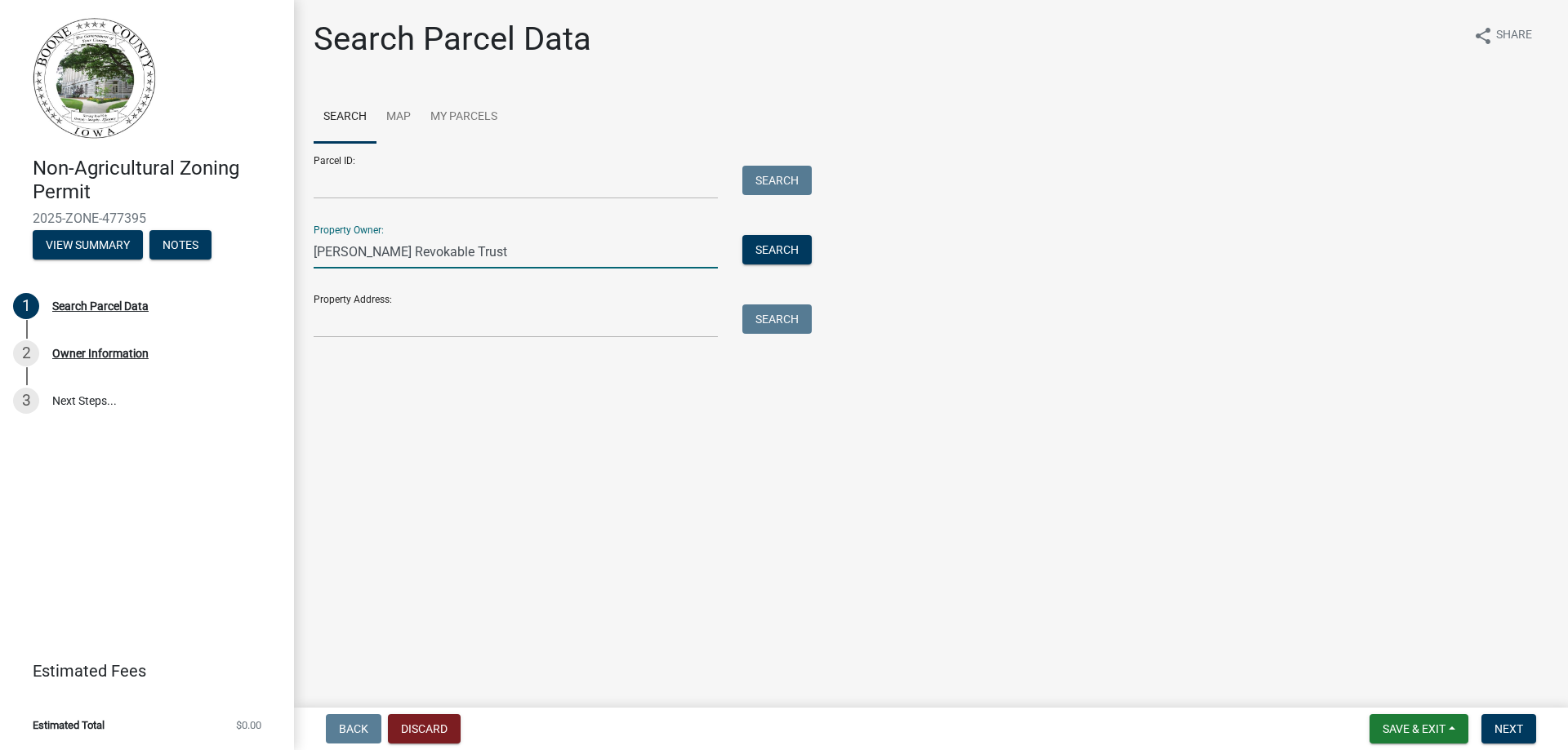
click at [392, 252] on input "Sadtler Revokable Trust" at bounding box center [516, 251] width 404 height 33
type input "Sadtler Revokeable Trust"
click at [391, 316] on input "Property Address:" at bounding box center [516, 321] width 404 height 33
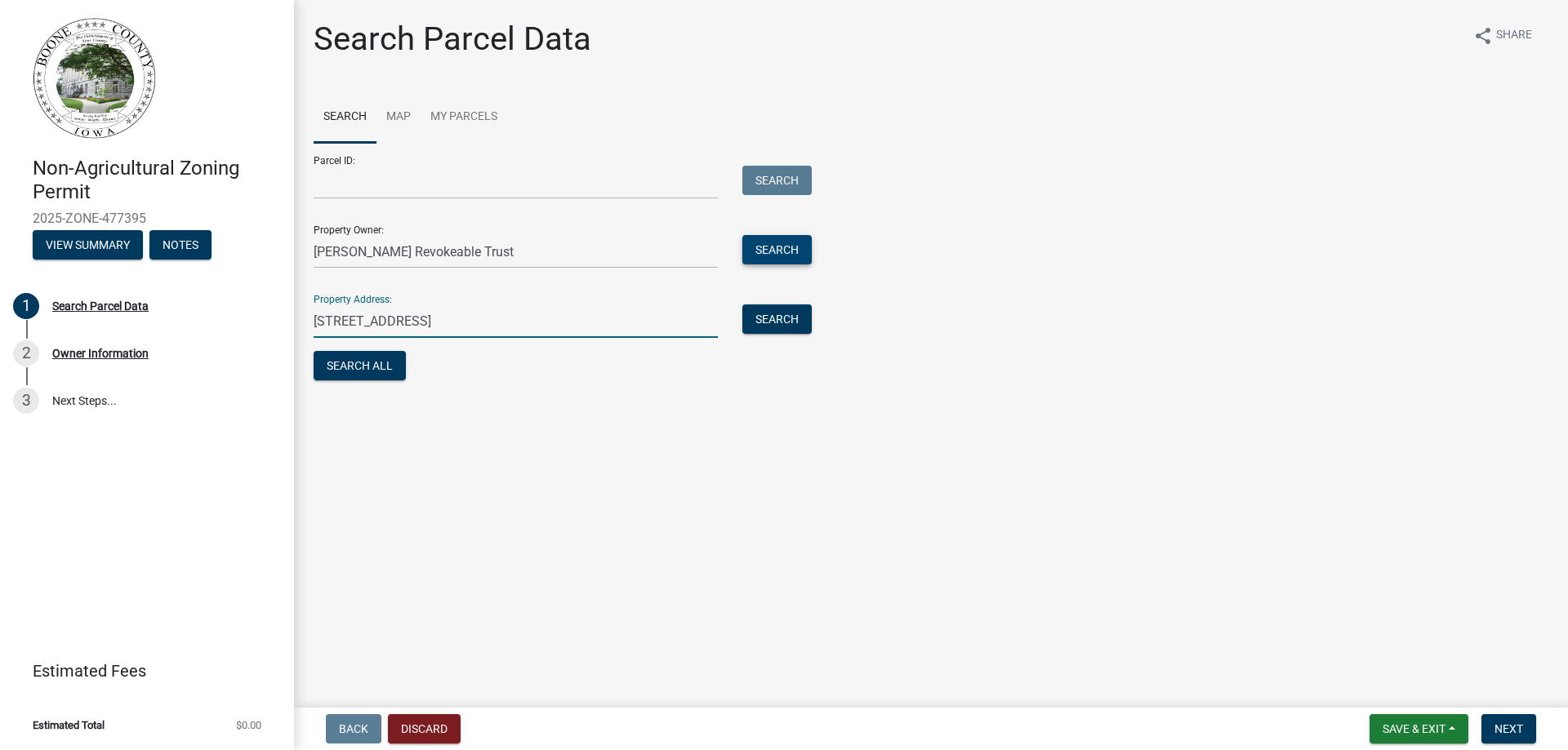
type input "[STREET_ADDRESS]"
click at [785, 251] on button "Search" at bounding box center [777, 249] width 70 height 29
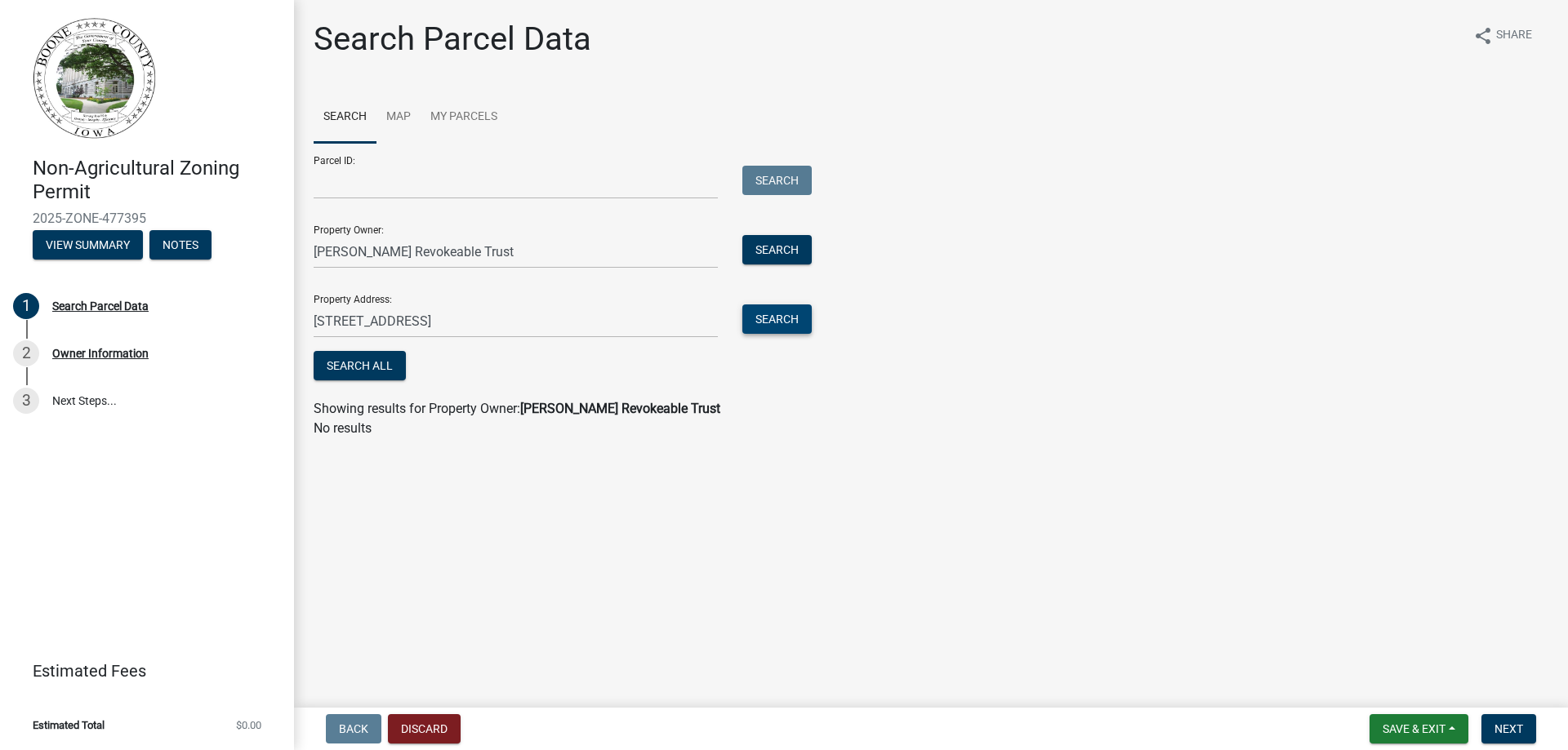
click at [776, 323] on button "Search" at bounding box center [777, 319] width 70 height 29
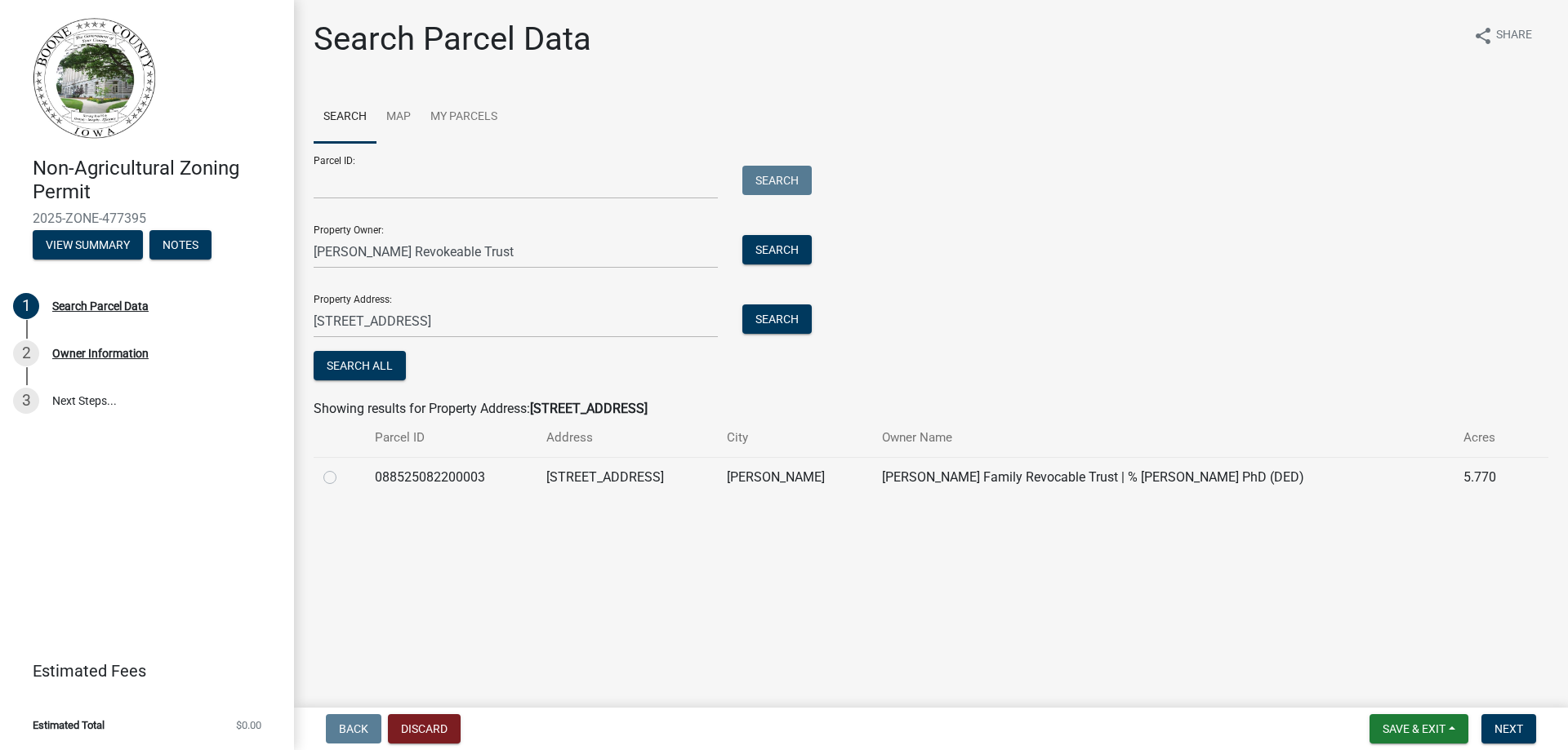
click at [343, 468] on label at bounding box center [343, 468] width 0 height 0
click at [343, 476] on input "radio" at bounding box center [349, 473] width 11 height 11
radio input "true"
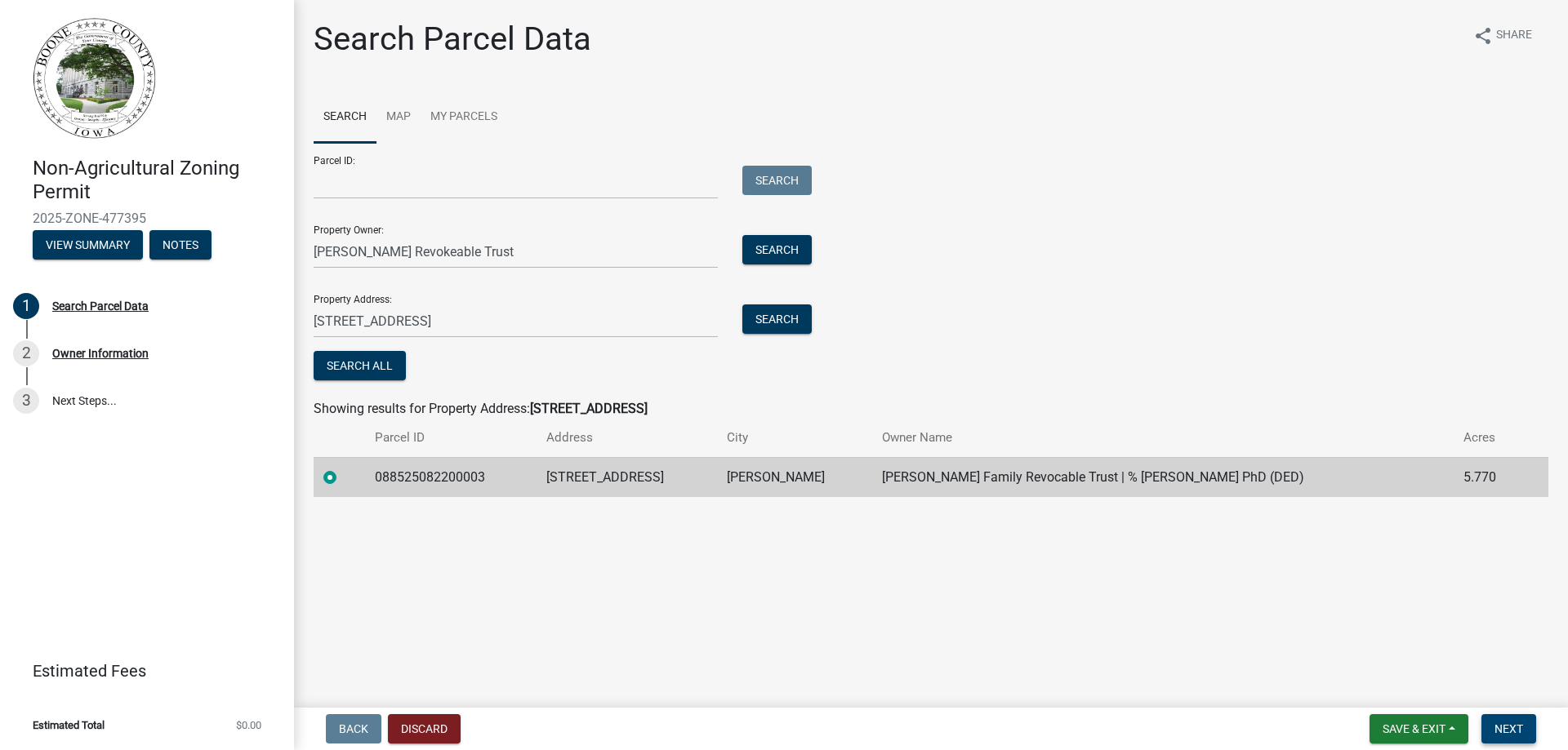
click at [1516, 732] on span "Next" at bounding box center [1509, 729] width 29 height 13
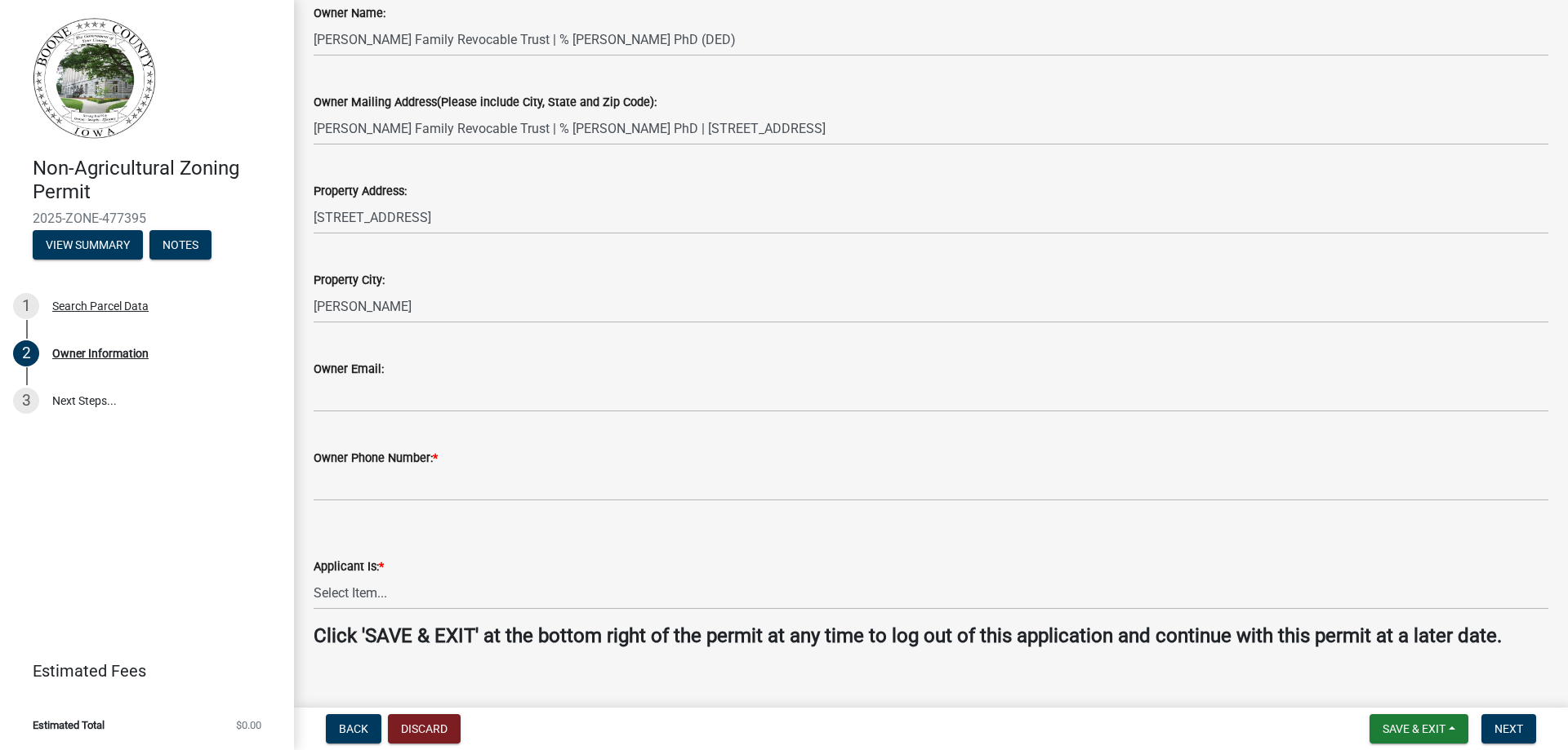
scroll to position [276, 0]
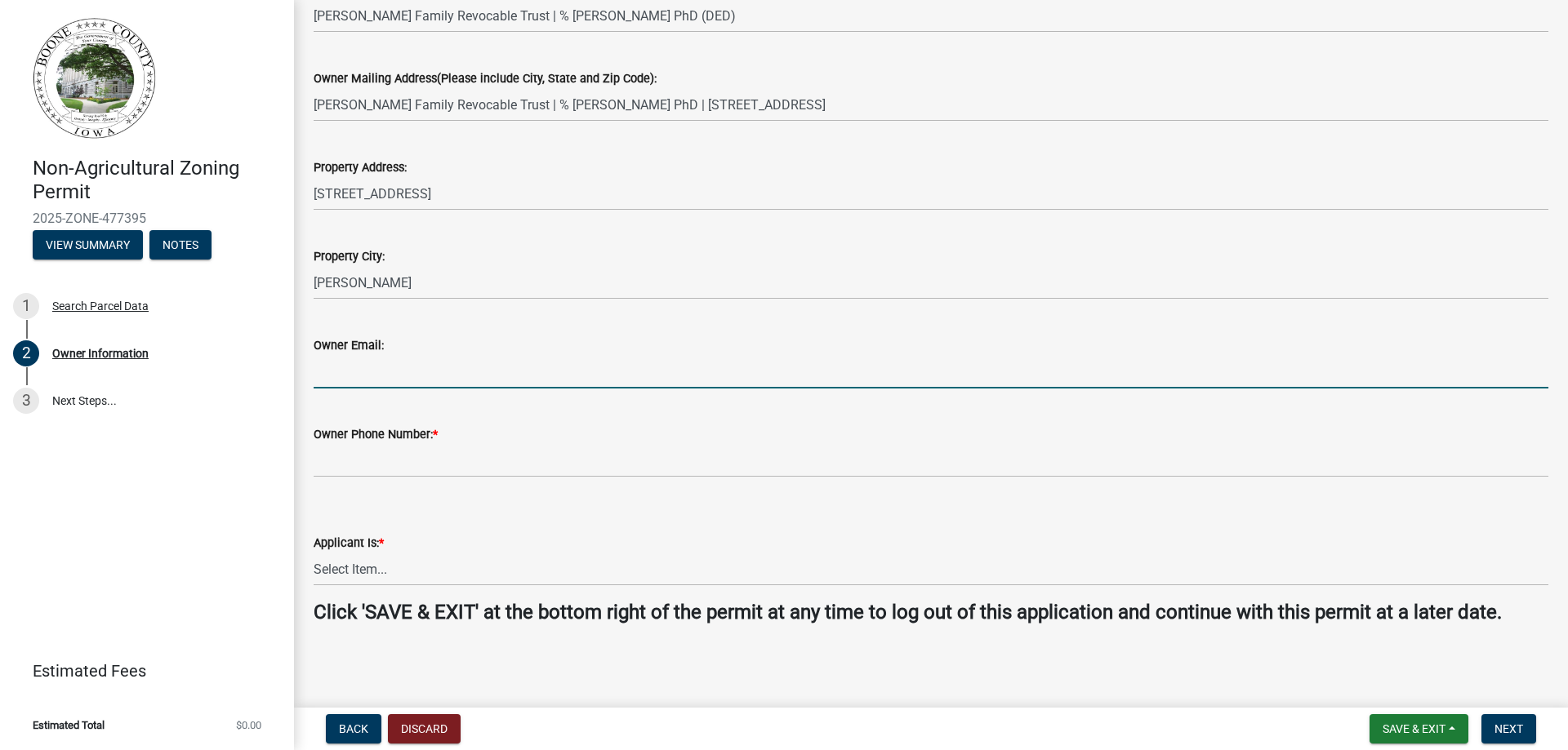
click at [332, 375] on input "Owner Email:" at bounding box center [931, 371] width 1235 height 33
type input "[EMAIL_ADDRESS][DOMAIN_NAME]"
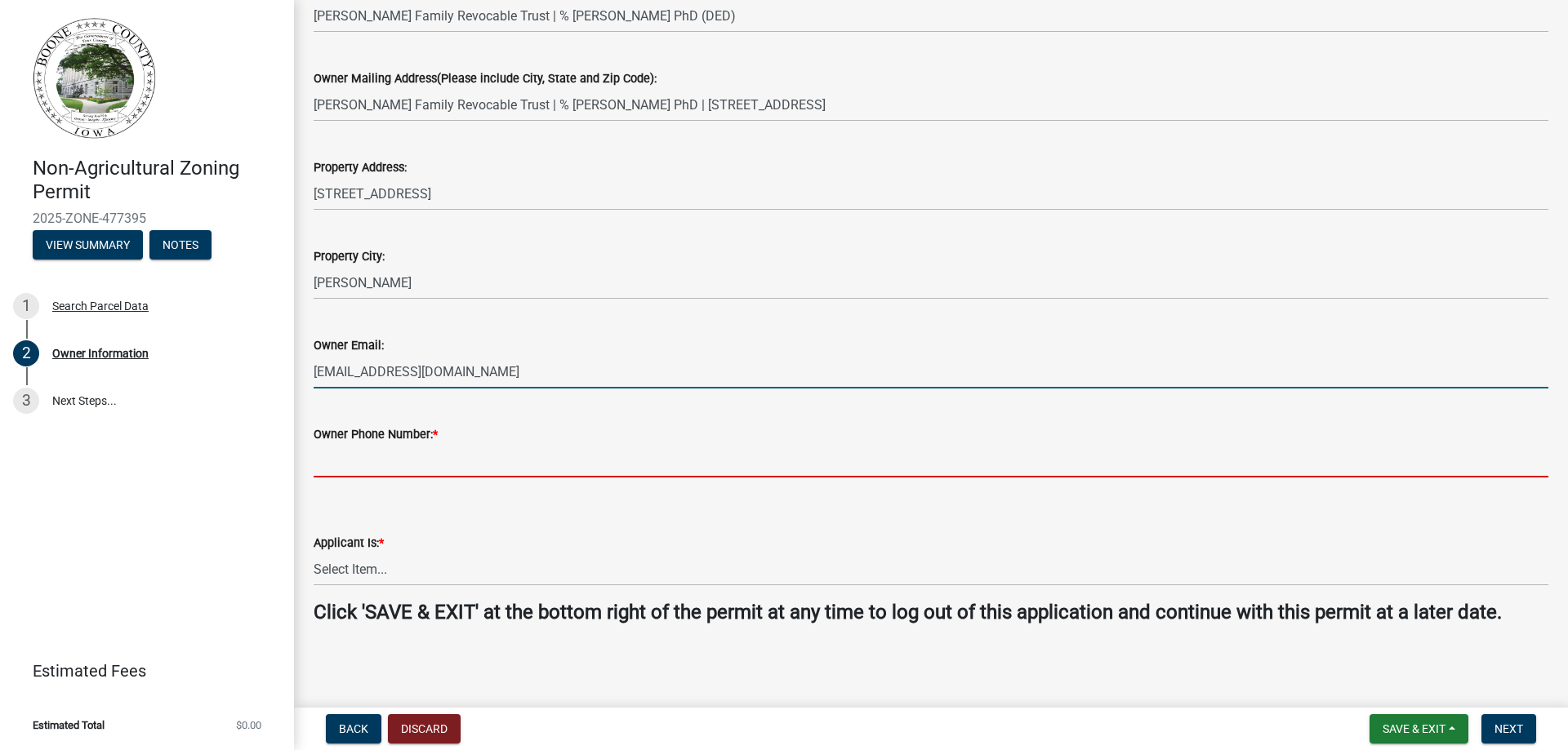
click at [441, 456] on input "Owner Phone Number: *" at bounding box center [931, 460] width 1235 height 33
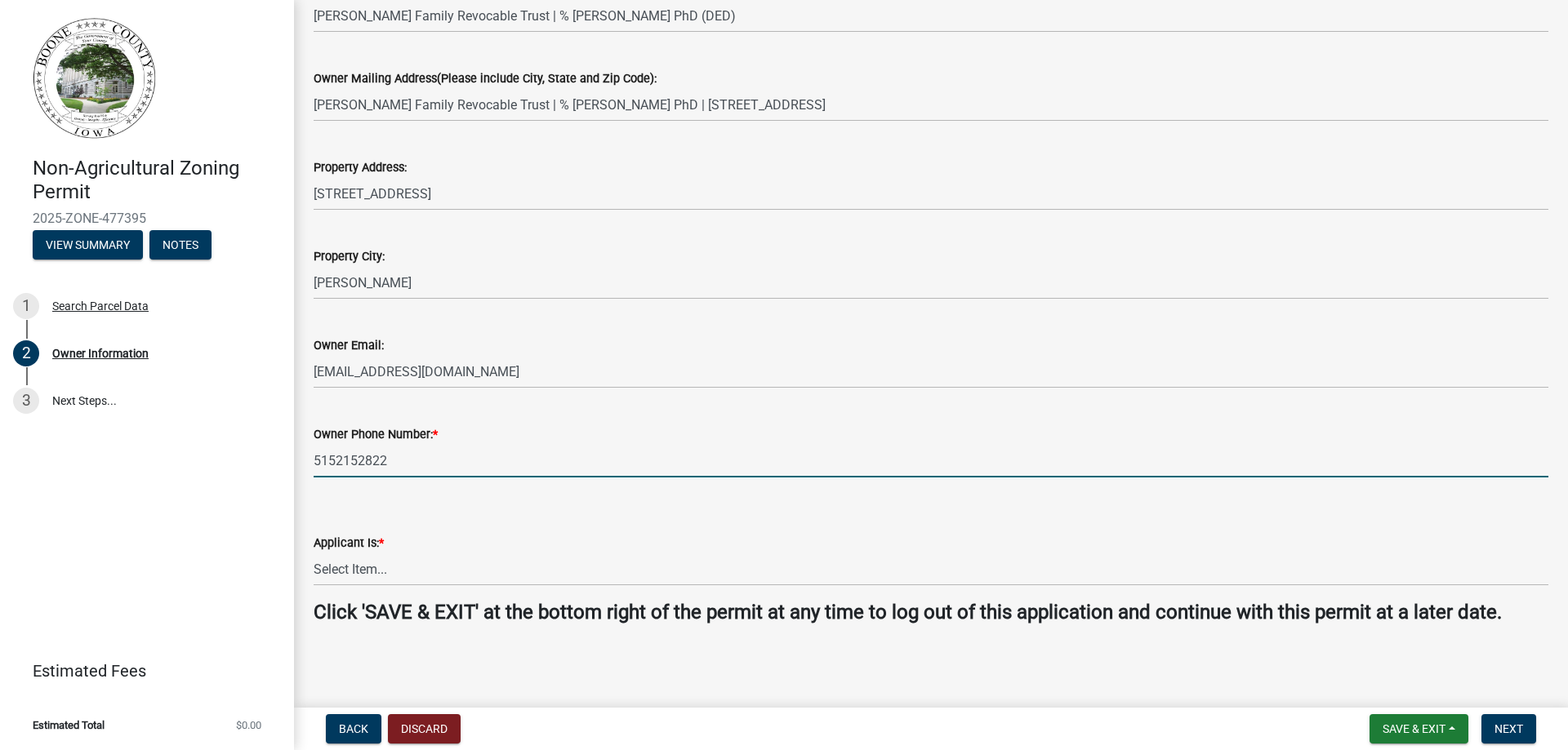
type input "5152152822"
click at [362, 560] on select "Select Item... The Property Owner A contractor who has registered with Boone Co…" at bounding box center [931, 569] width 1235 height 33
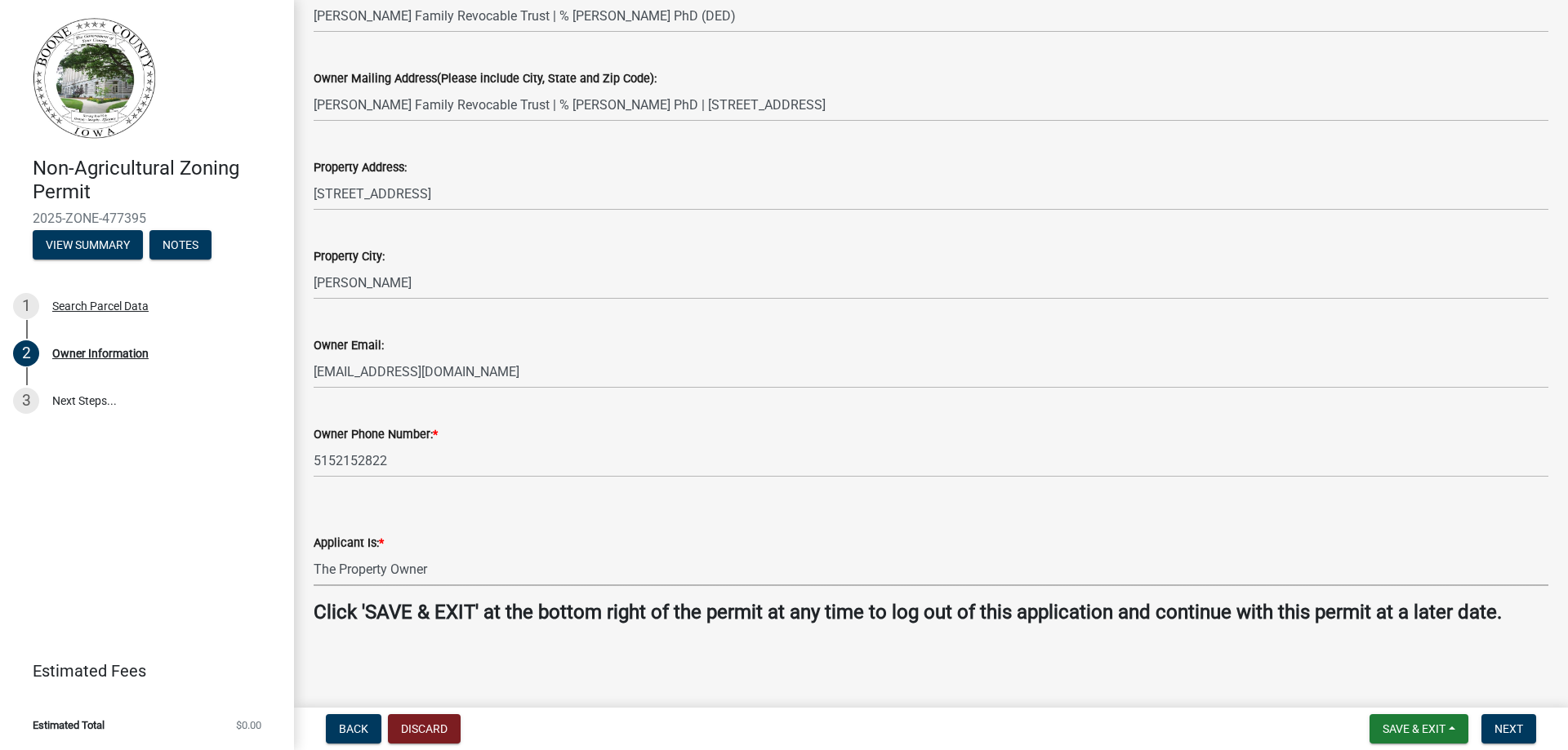
click at [314, 552] on select "Select Item... The Property Owner A contractor who has registered with Boone Co…" at bounding box center [931, 569] width 1235 height 33
select select "38c7e77b-1303-488d-b958-87c851393774"
click at [1504, 723] on span "Next" at bounding box center [1509, 729] width 29 height 13
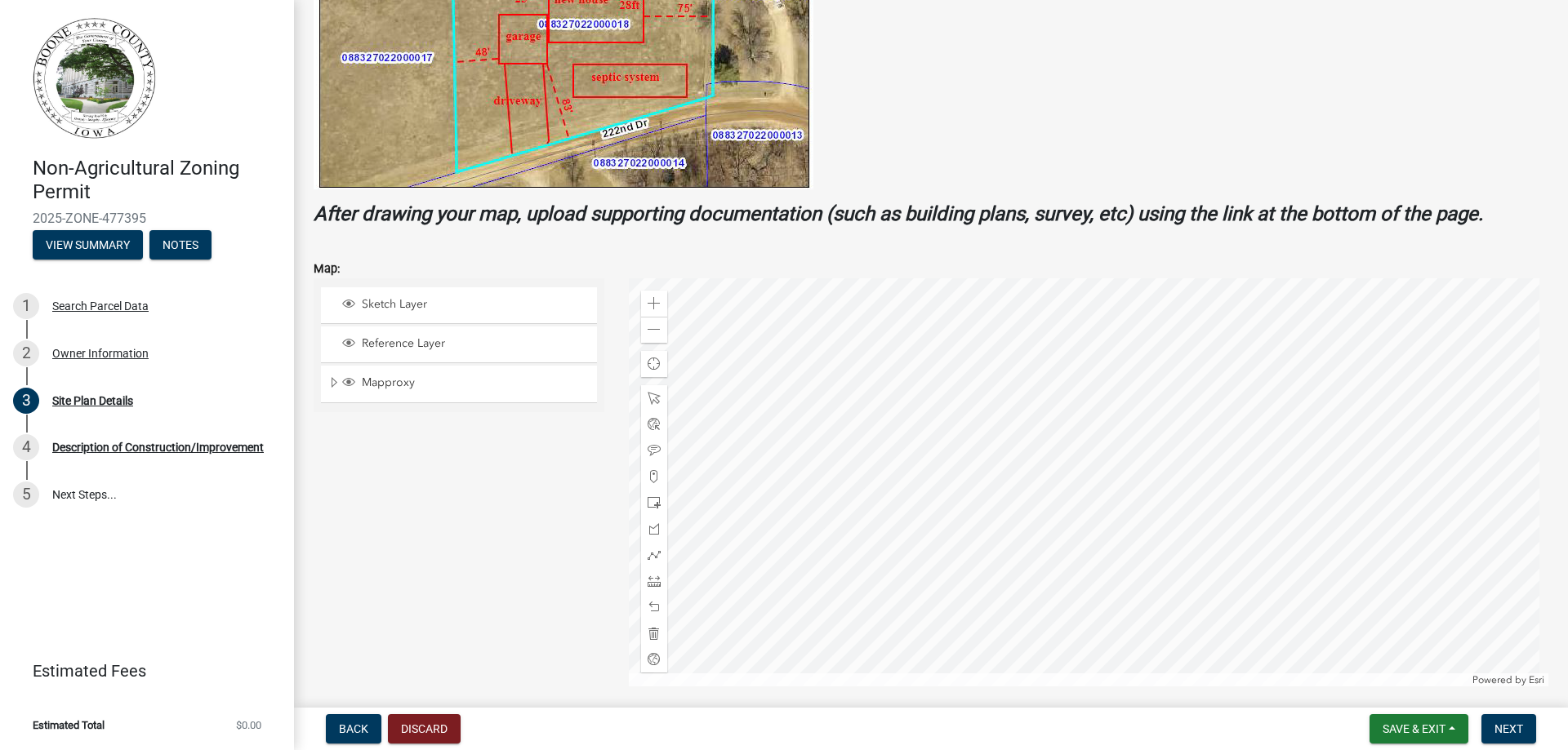
scroll to position [571, 0]
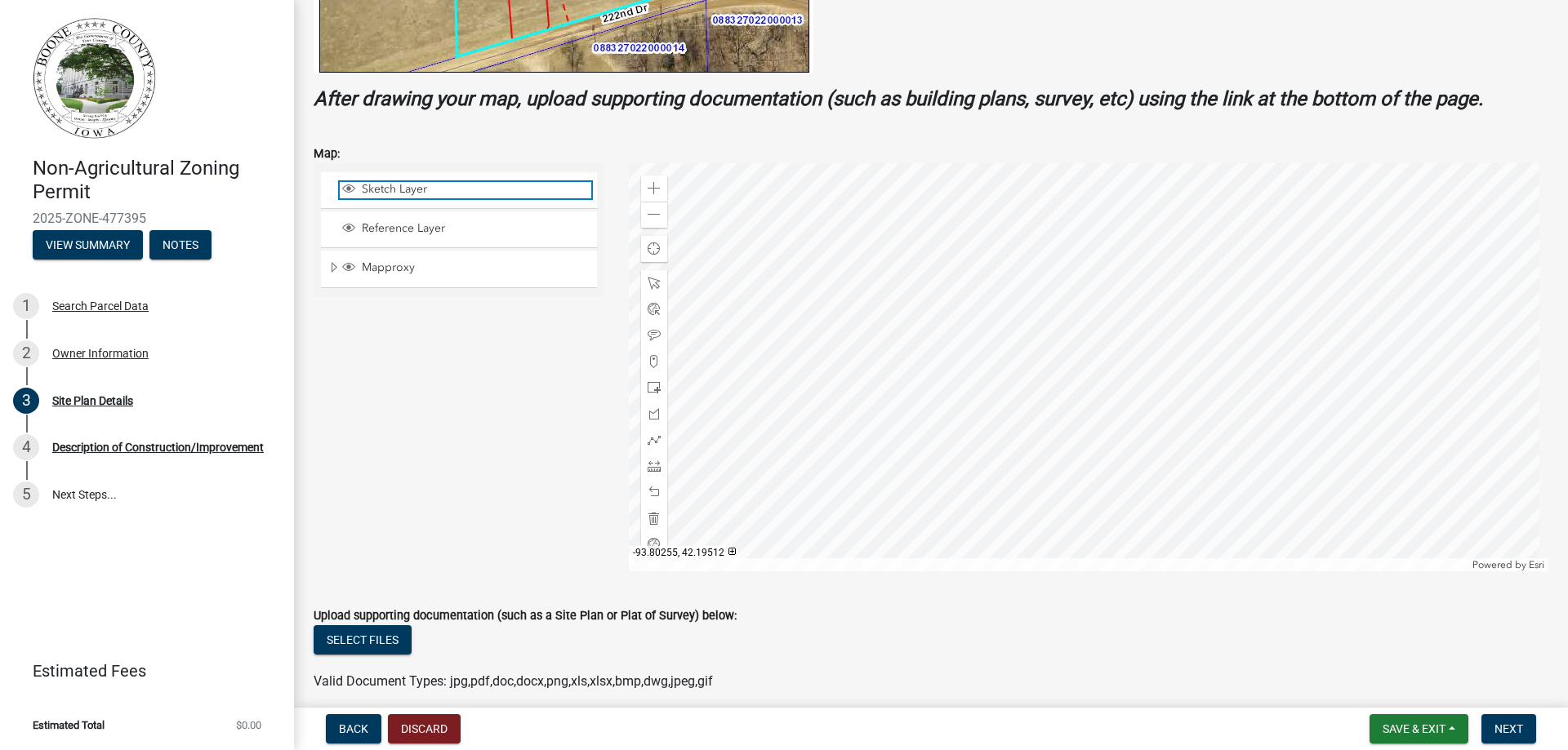
click at [406, 190] on span "Sketch Layer" at bounding box center [474, 190] width 233 height 14
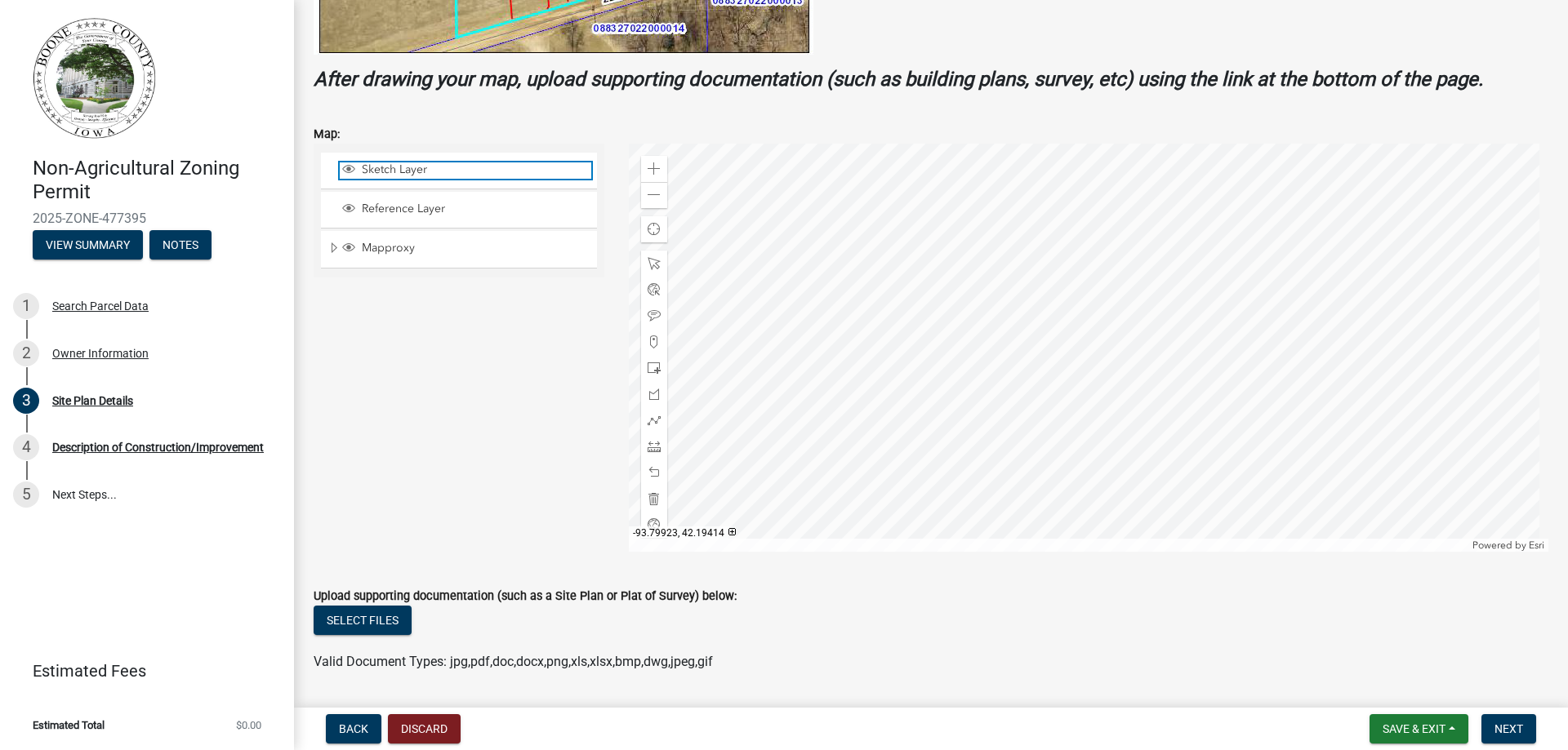
scroll to position [640, 0]
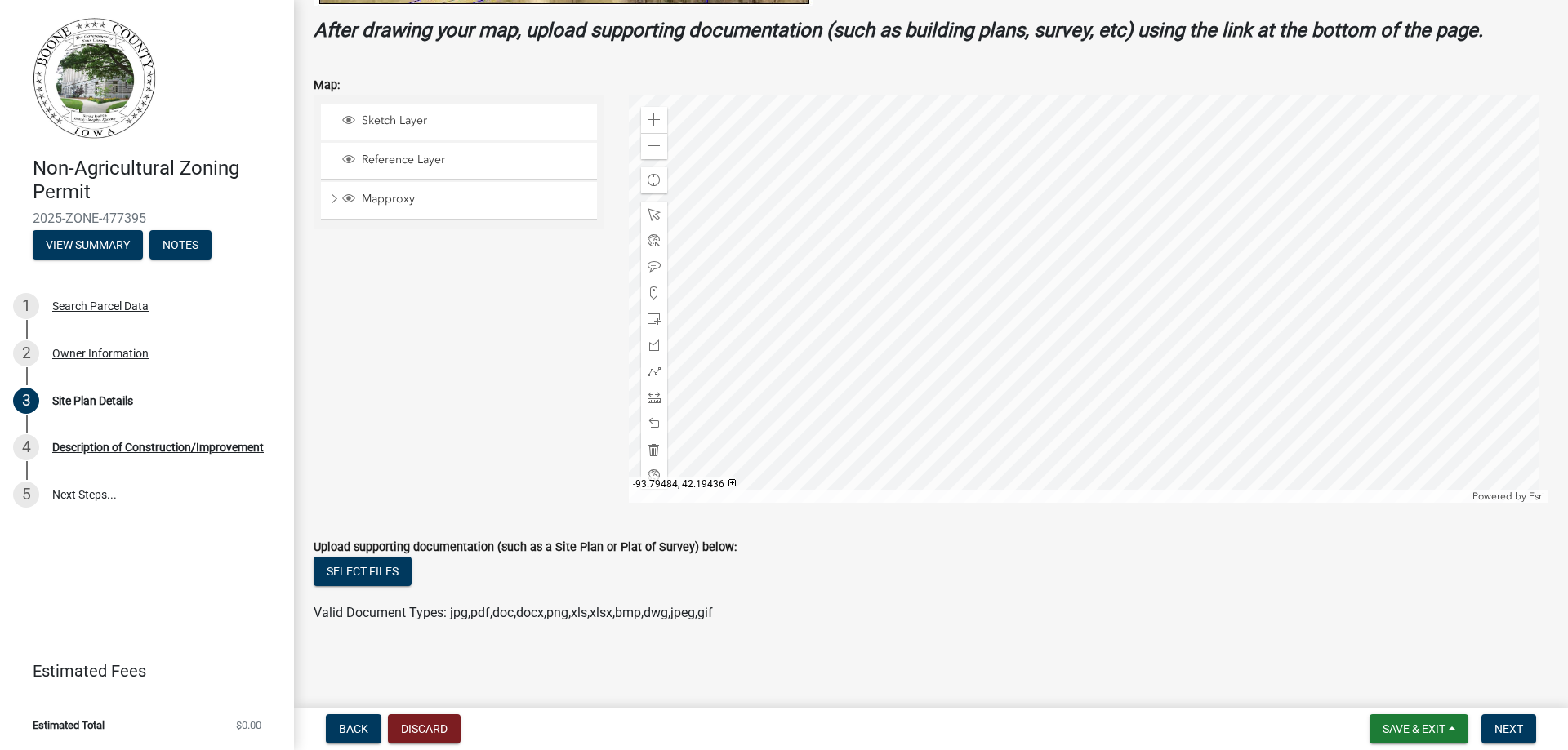
click at [1098, 278] on div at bounding box center [1089, 299] width 920 height 409
click at [1076, 253] on div at bounding box center [1089, 299] width 920 height 409
click at [1420, 726] on span "Save & Exit" at bounding box center [1414, 729] width 63 height 13
click at [1388, 684] on button "Save & Exit" at bounding box center [1403, 687] width 131 height 39
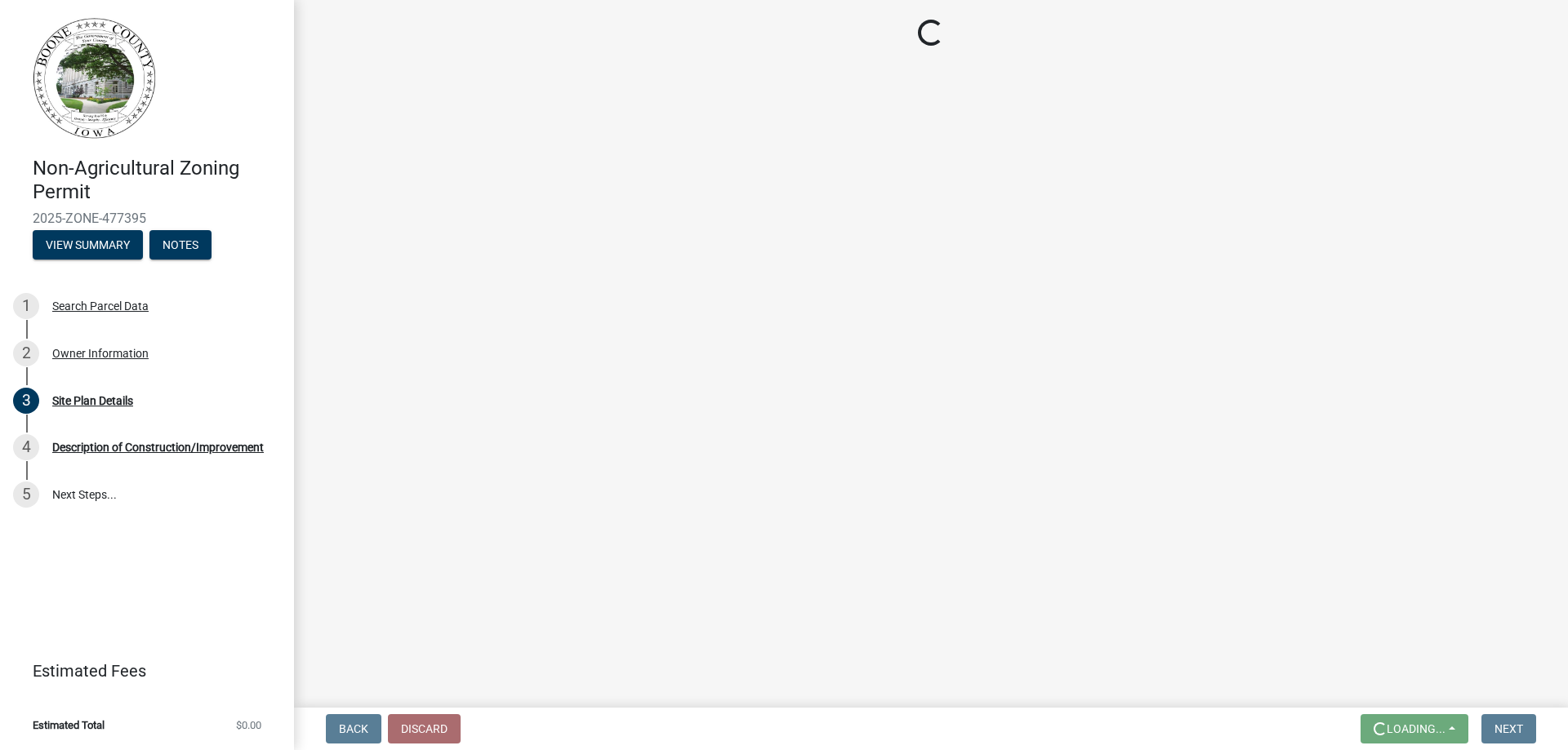
scroll to position [0, 0]
